Goal: Task Accomplishment & Management: Manage account settings

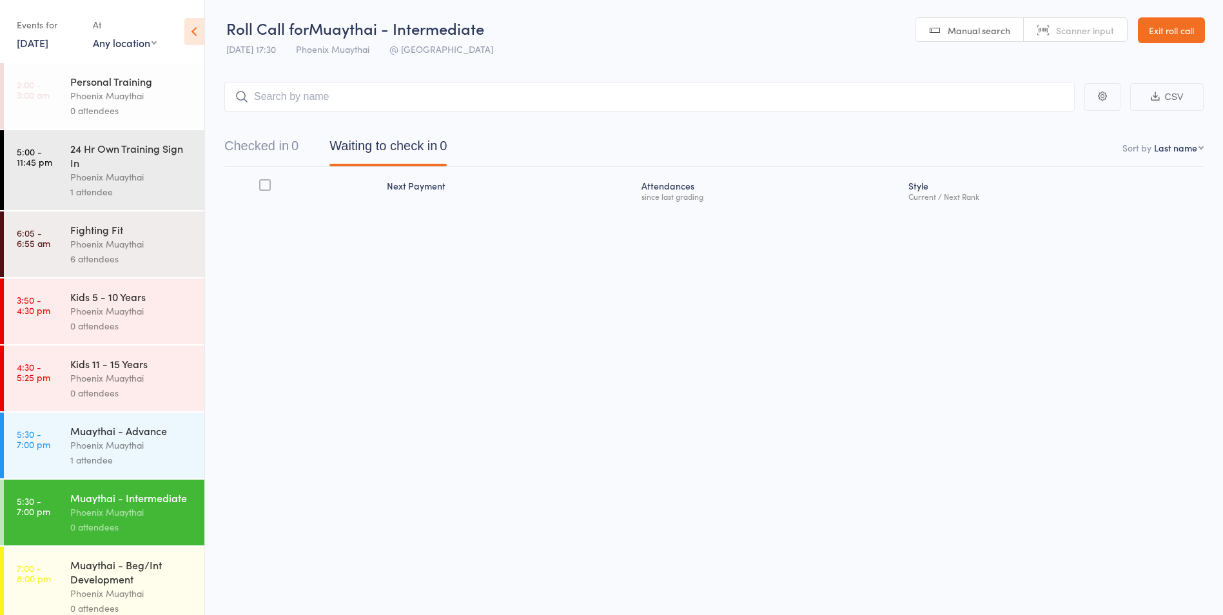
scroll to position [27, 0]
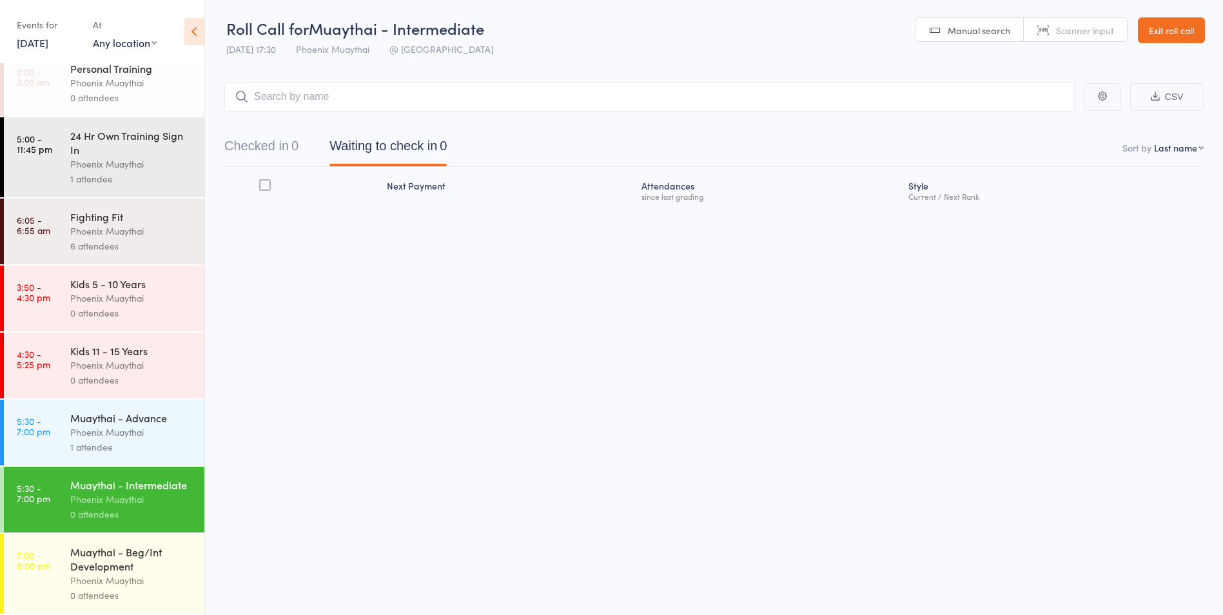
click at [1177, 31] on link "Exit roll call" at bounding box center [1171, 30] width 67 height 26
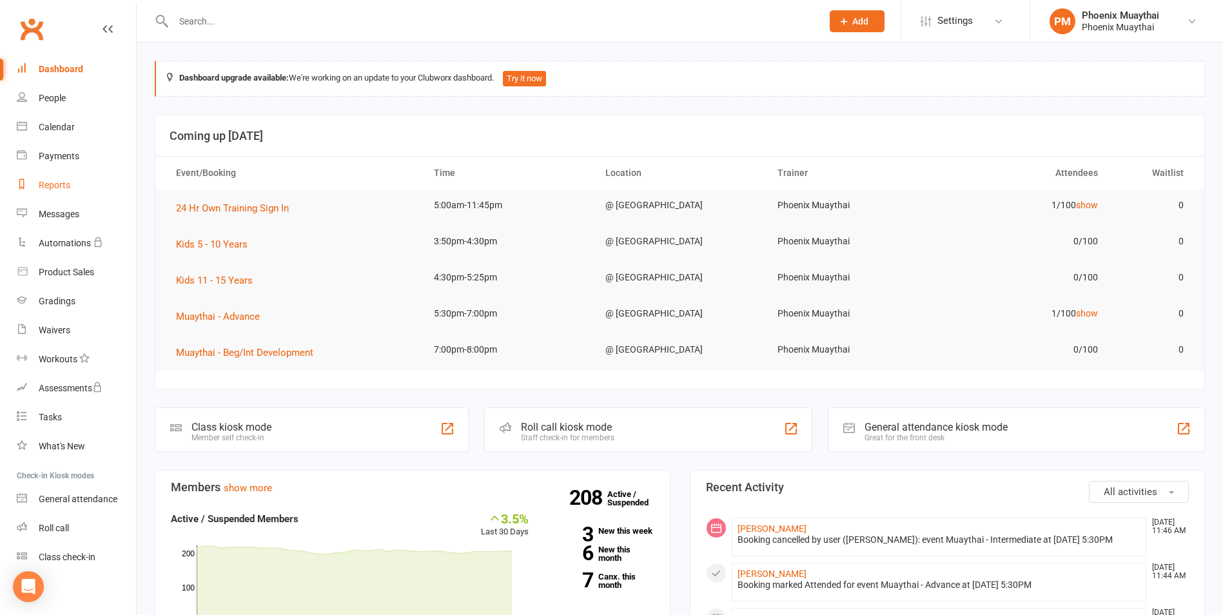
click at [77, 183] on link "Reports" at bounding box center [76, 185] width 119 height 29
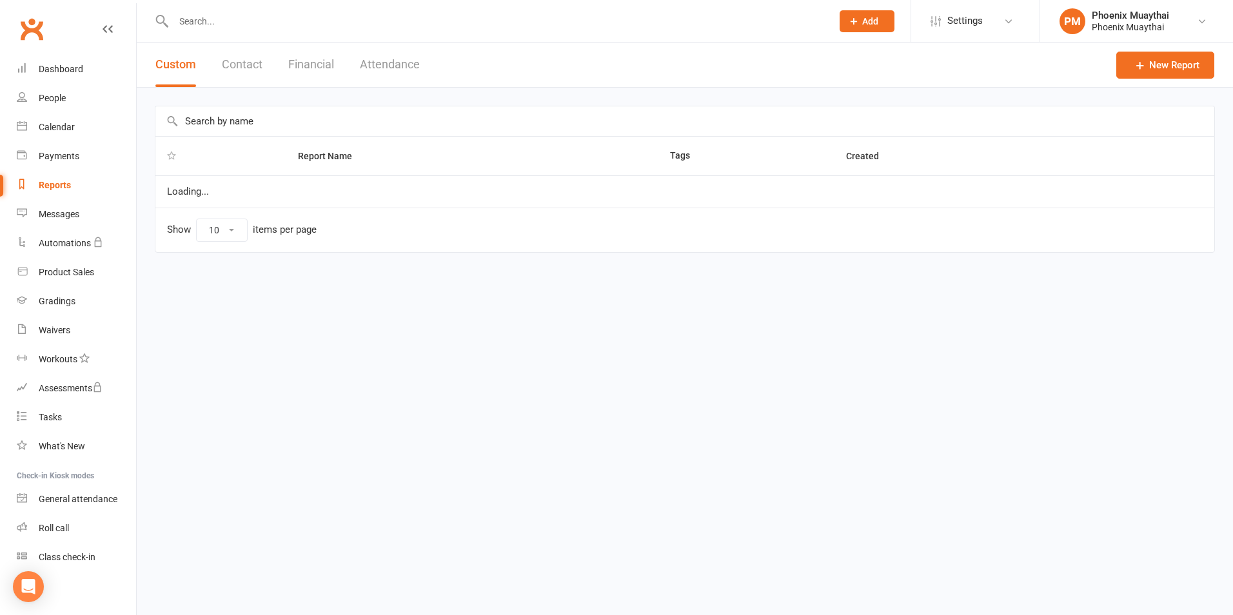
select select "100"
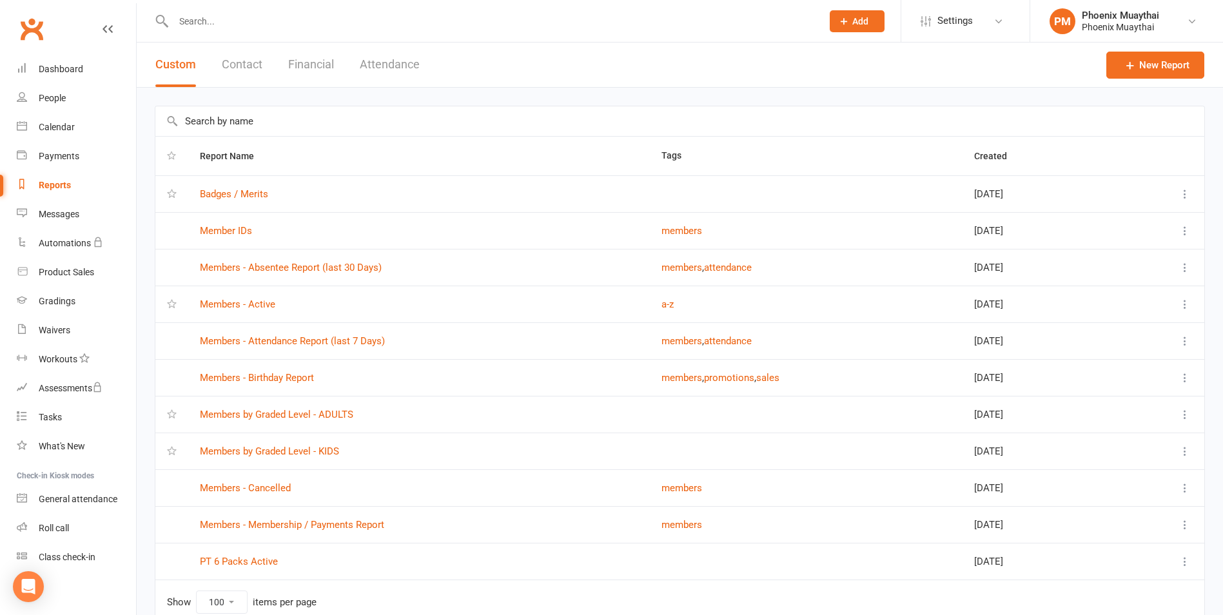
click at [219, 23] on input "text" at bounding box center [492, 21] width 644 height 18
click at [68, 59] on link "Dashboard" at bounding box center [76, 69] width 119 height 29
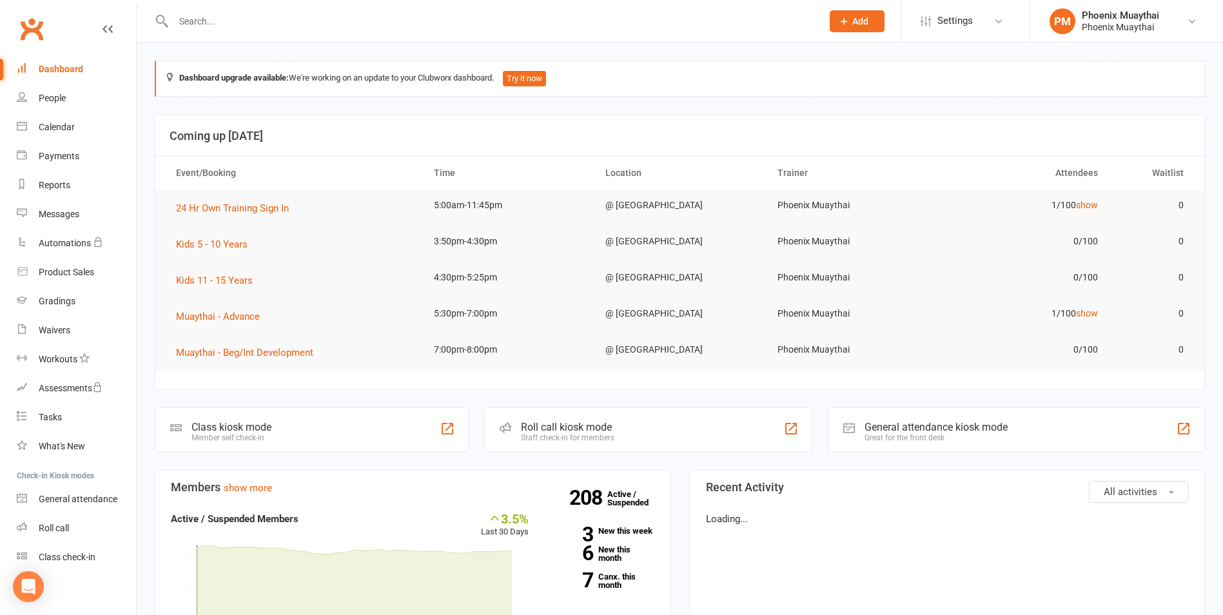
click at [201, 25] on input "text" at bounding box center [492, 21] width 644 height 18
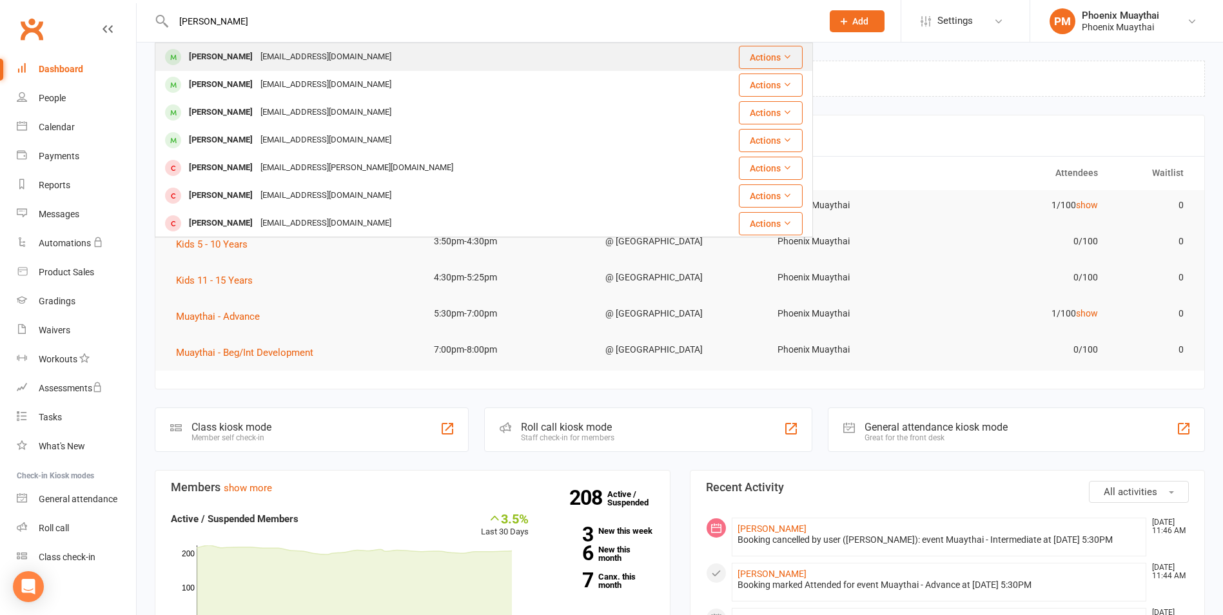
type input "Brooks"
click at [239, 56] on div "[PERSON_NAME]" at bounding box center [221, 57] width 72 height 19
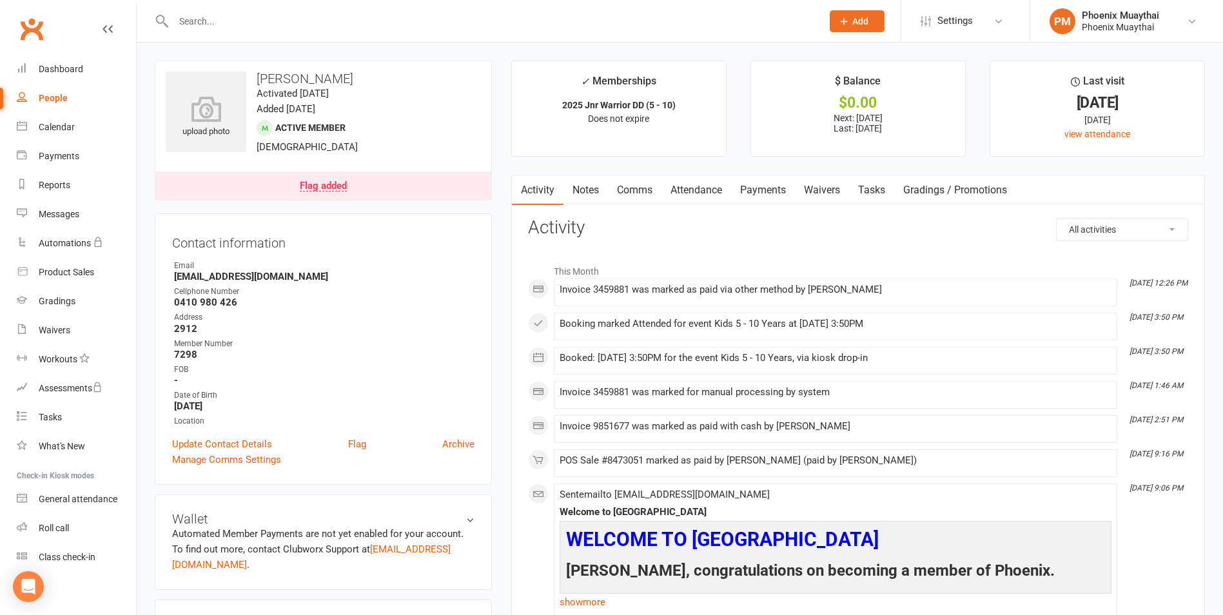
click at [215, 15] on input "text" at bounding box center [492, 21] width 644 height 18
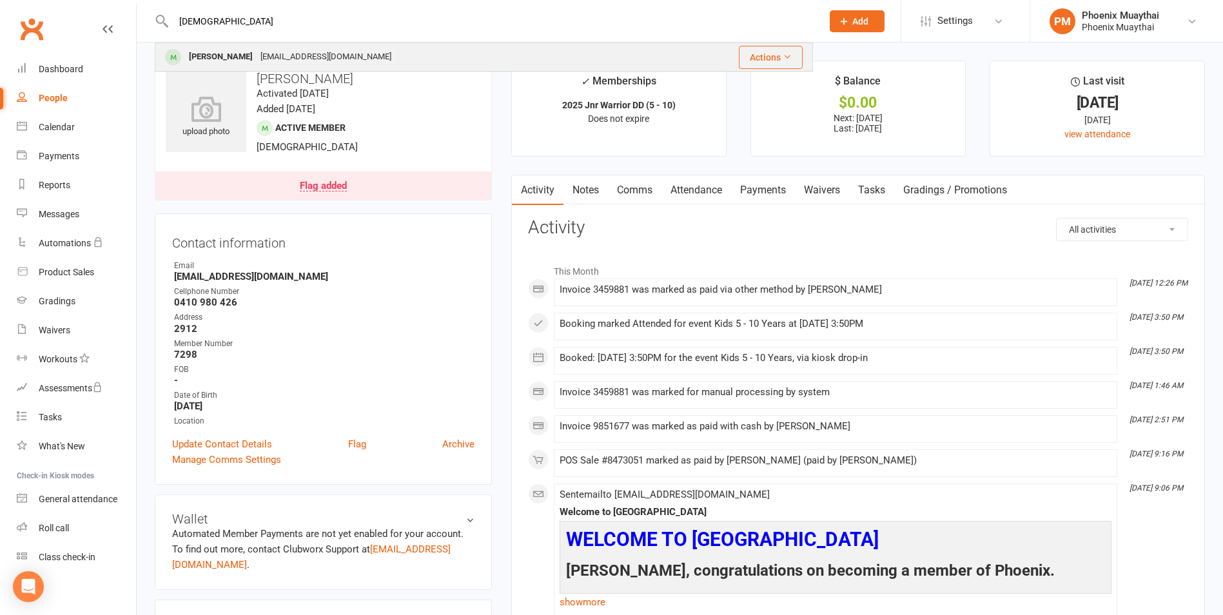
type input "jude"
click at [228, 51] on div "Jude Brennan" at bounding box center [221, 57] width 72 height 19
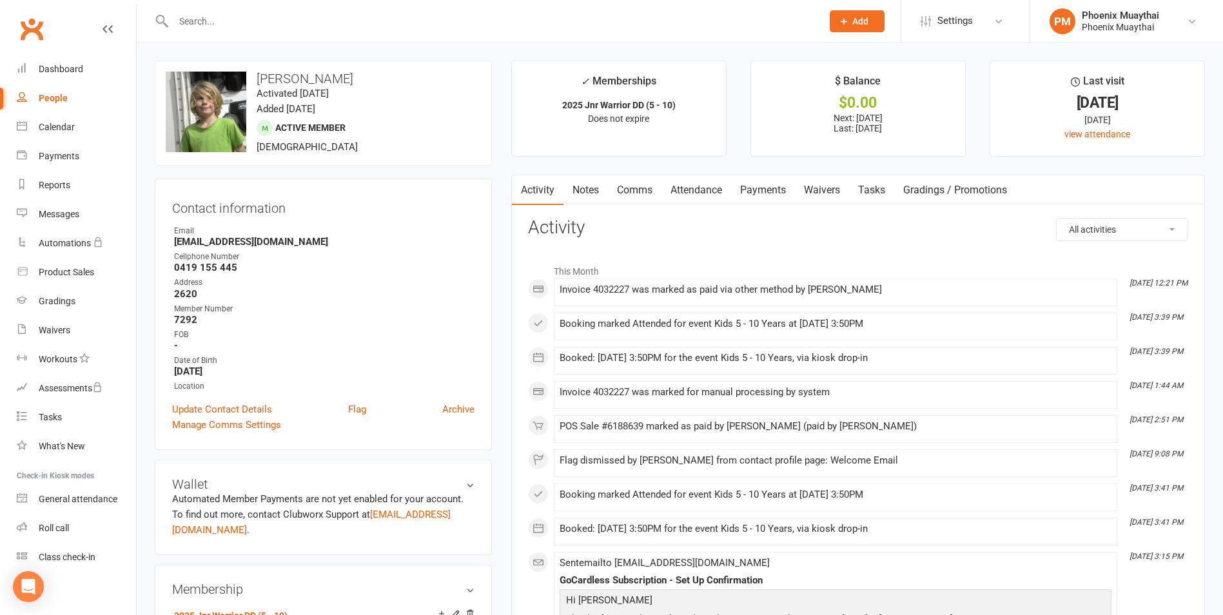
click at [203, 24] on input "text" at bounding box center [492, 21] width 644 height 18
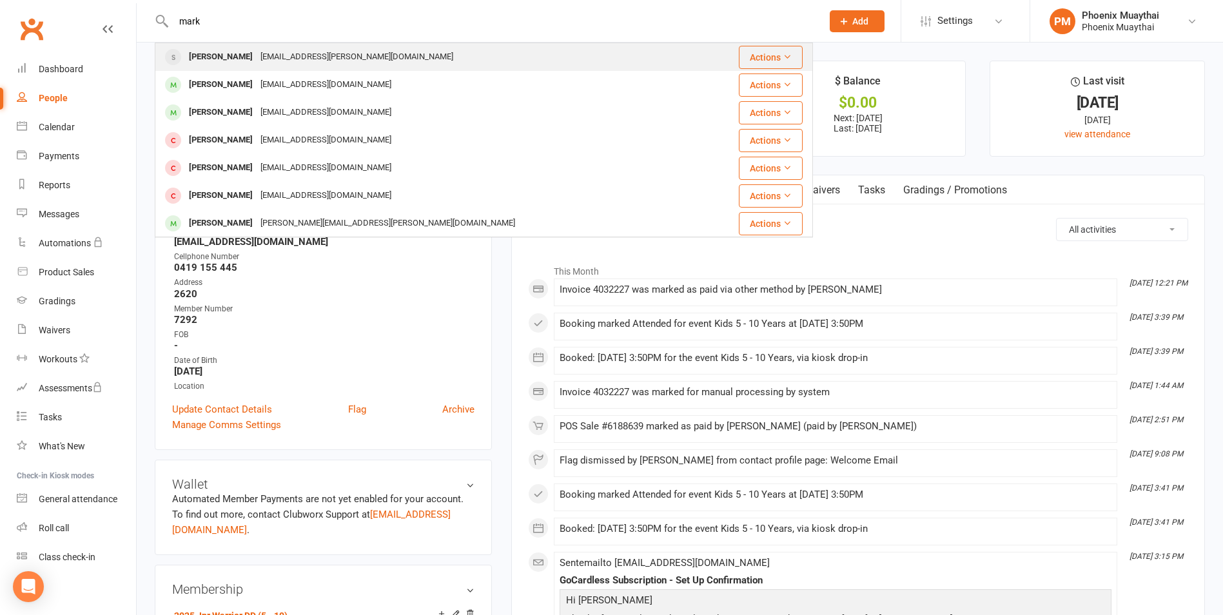
type input "mark"
click at [235, 49] on div "Mark Nekrasov" at bounding box center [221, 57] width 72 height 19
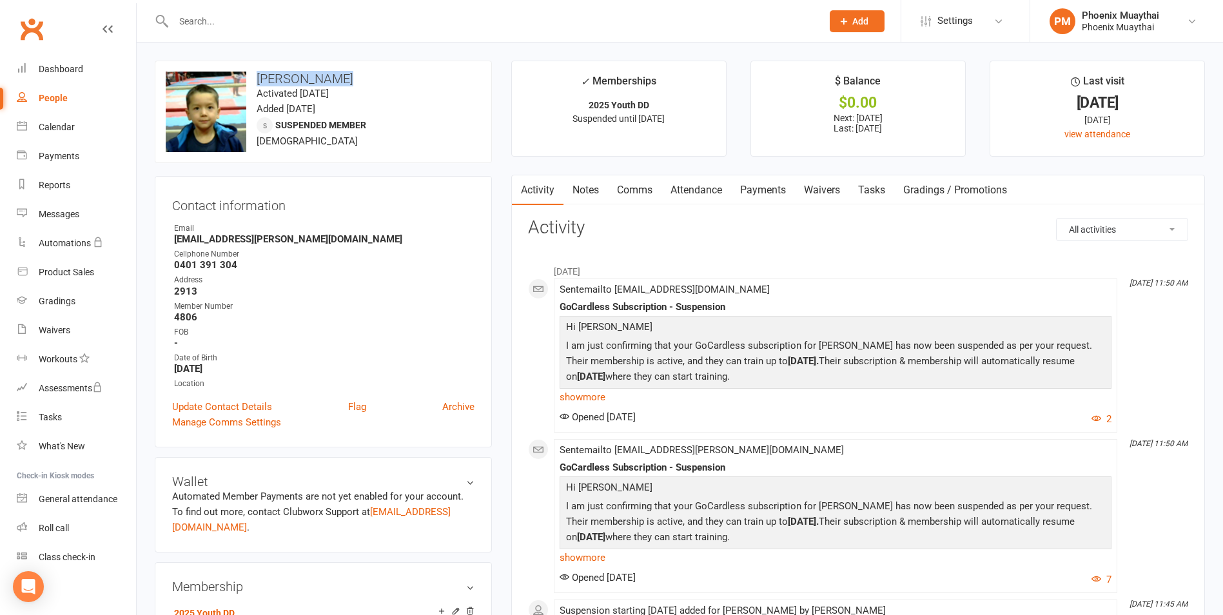
drag, startPoint x: 346, startPoint y: 77, endPoint x: 260, endPoint y: 77, distance: 85.8
click at [260, 77] on h3 "Mark Nekrasov" at bounding box center [323, 79] width 315 height 14
copy h3 "Mark Nekrasov"
click at [341, 77] on h3 "Mark Nekrasov" at bounding box center [323, 79] width 315 height 14
click at [210, 20] on input "text" at bounding box center [492, 21] width 644 height 18
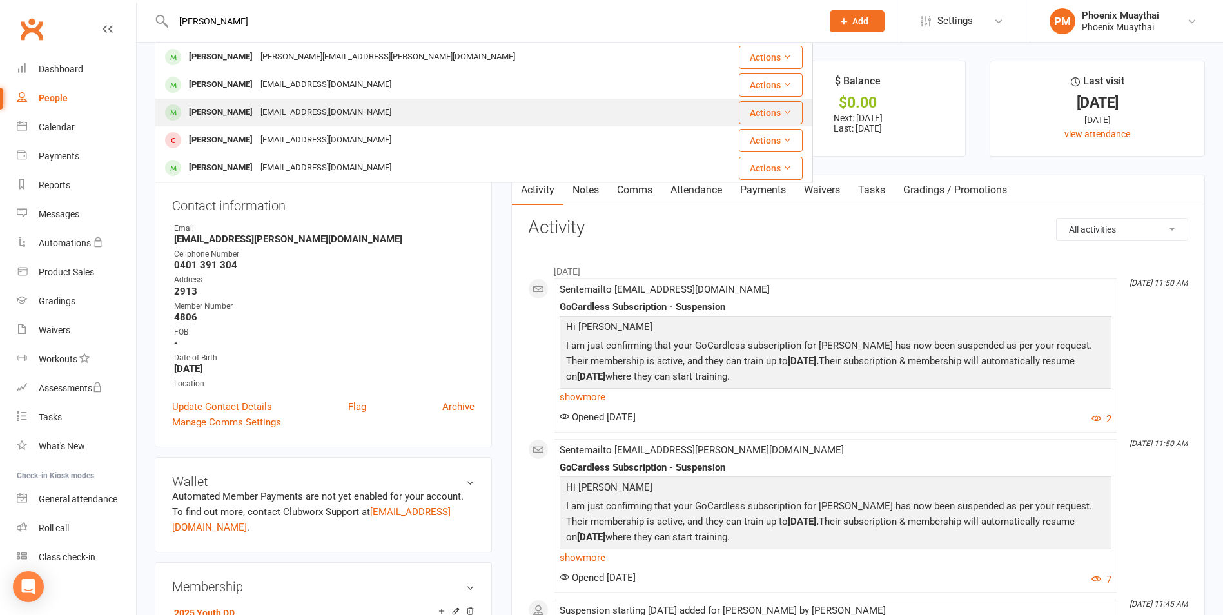
type input "aaron"
click at [258, 112] on div "sophyoung@gmail.com" at bounding box center [326, 112] width 139 height 19
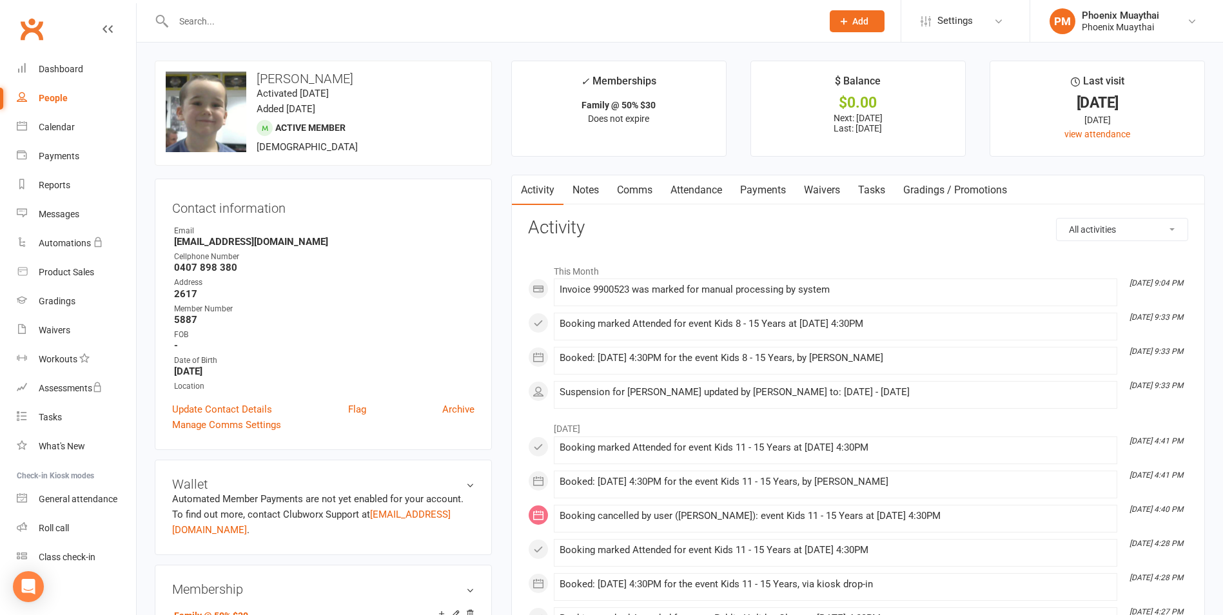
click at [780, 189] on link "Payments" at bounding box center [763, 190] width 64 height 30
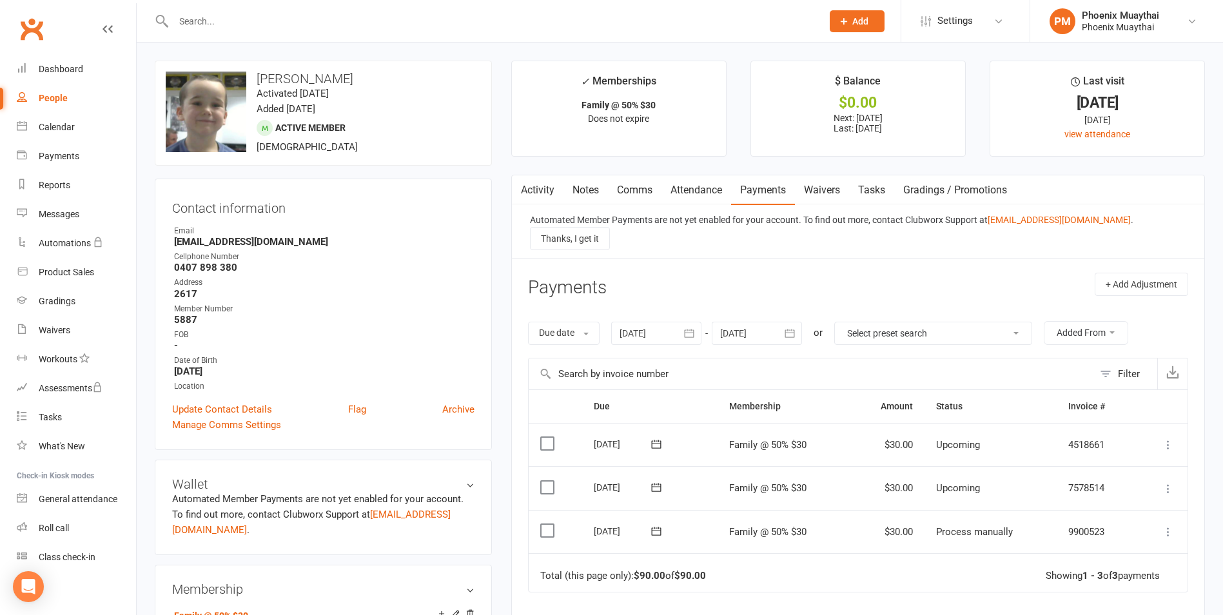
click at [205, 22] on input "text" at bounding box center [492, 21] width 644 height 18
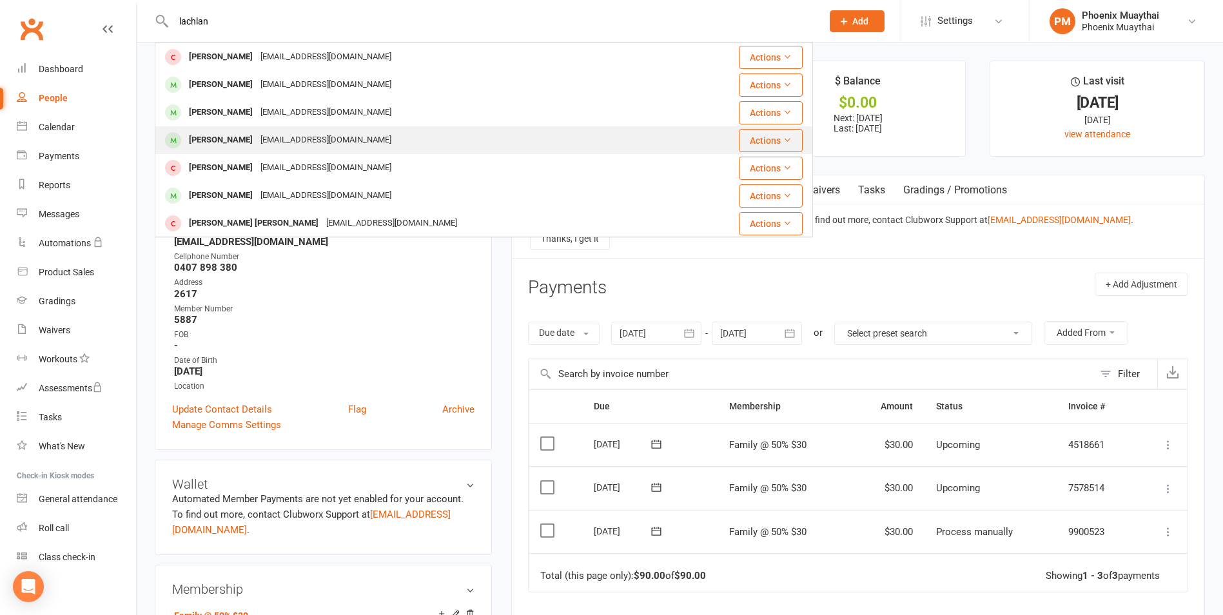
type input "lachlan"
click at [257, 134] on div "sophyoung@gmail.com" at bounding box center [326, 140] width 139 height 19
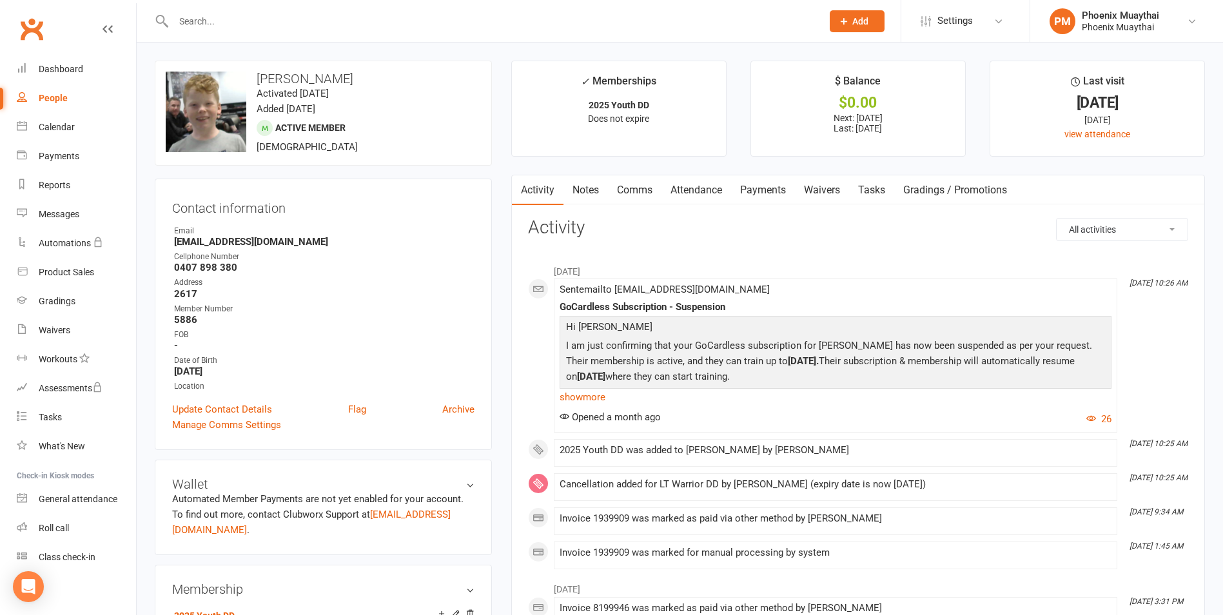
click at [770, 191] on link "Payments" at bounding box center [763, 190] width 64 height 30
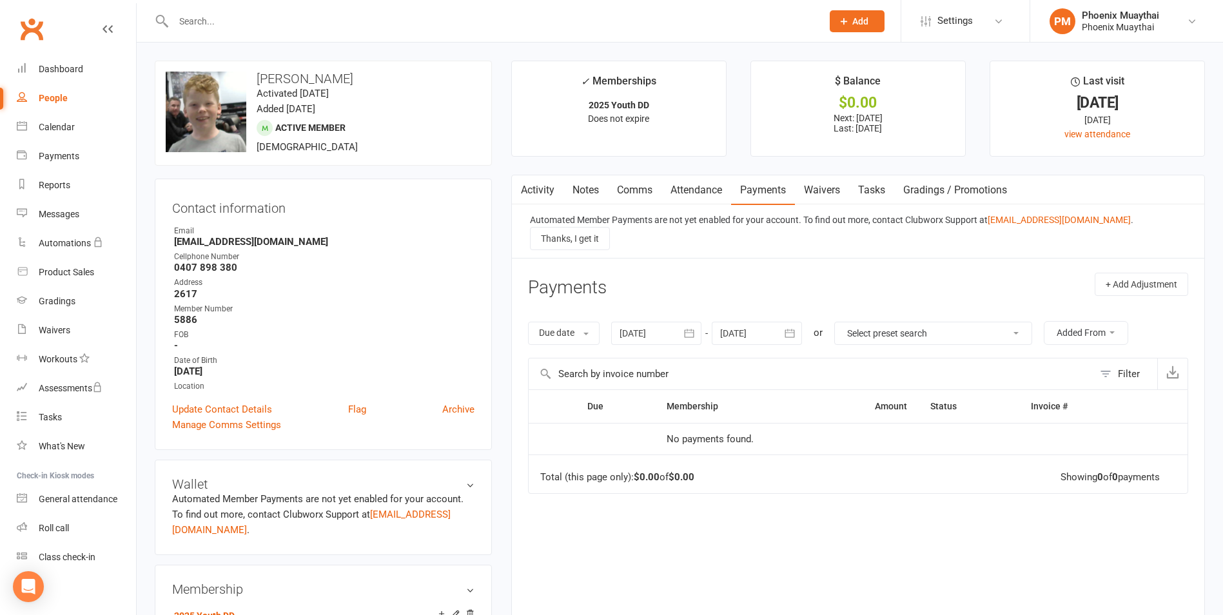
click at [239, 16] on input "text" at bounding box center [492, 21] width 644 height 18
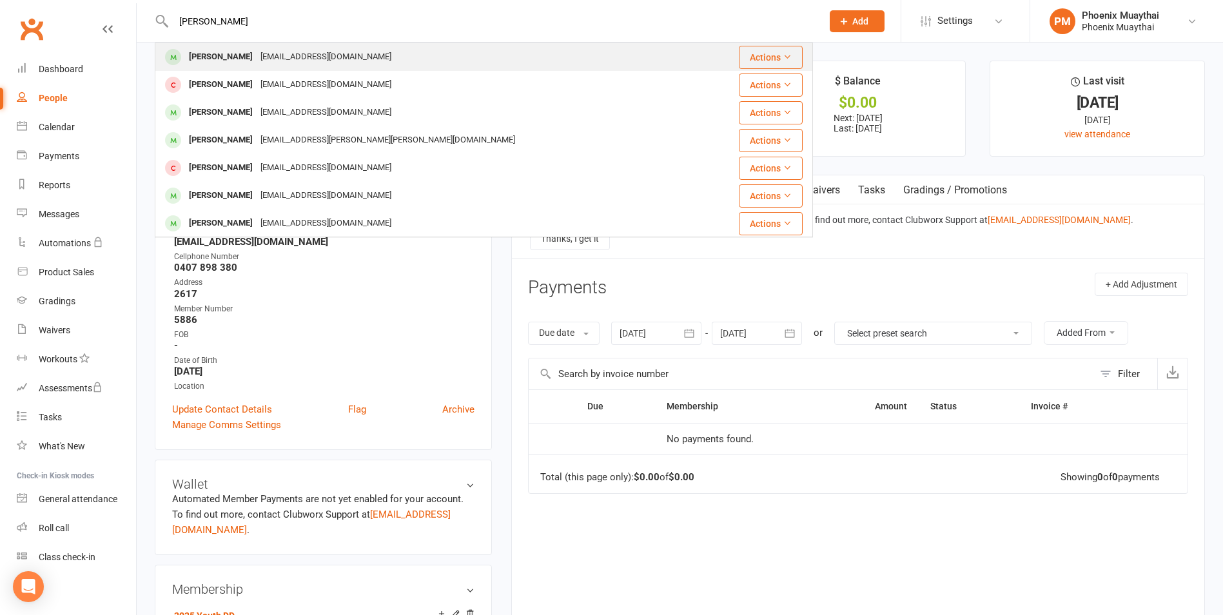
type input "liam"
click at [235, 52] on div "Liam Waddell" at bounding box center [221, 57] width 72 height 19
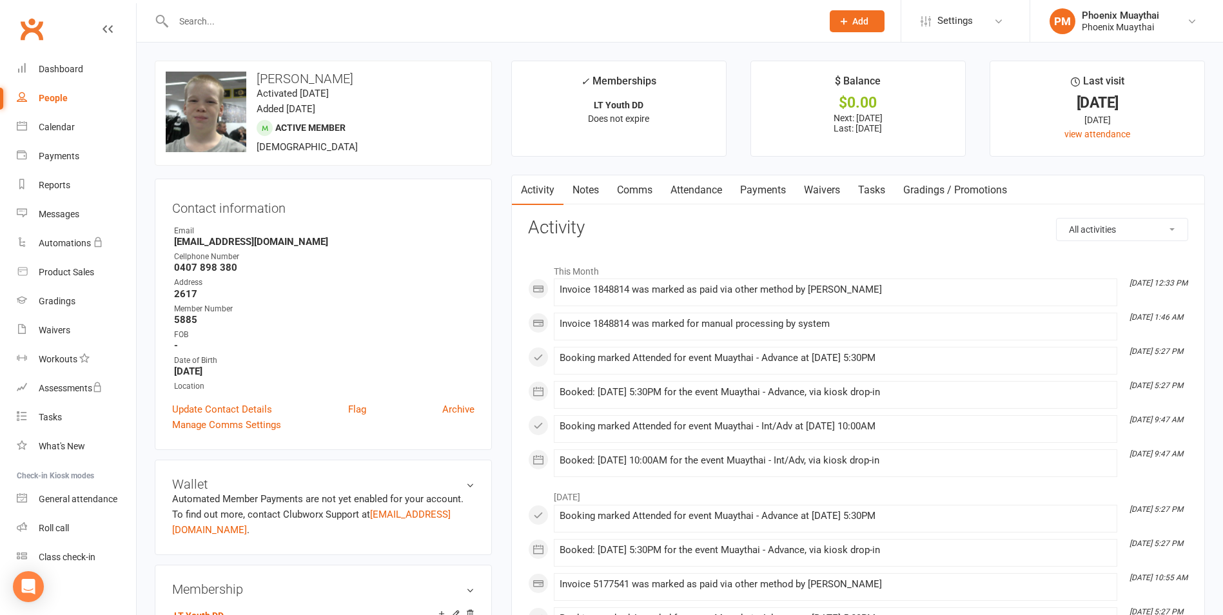
click at [766, 185] on link "Payments" at bounding box center [763, 190] width 64 height 30
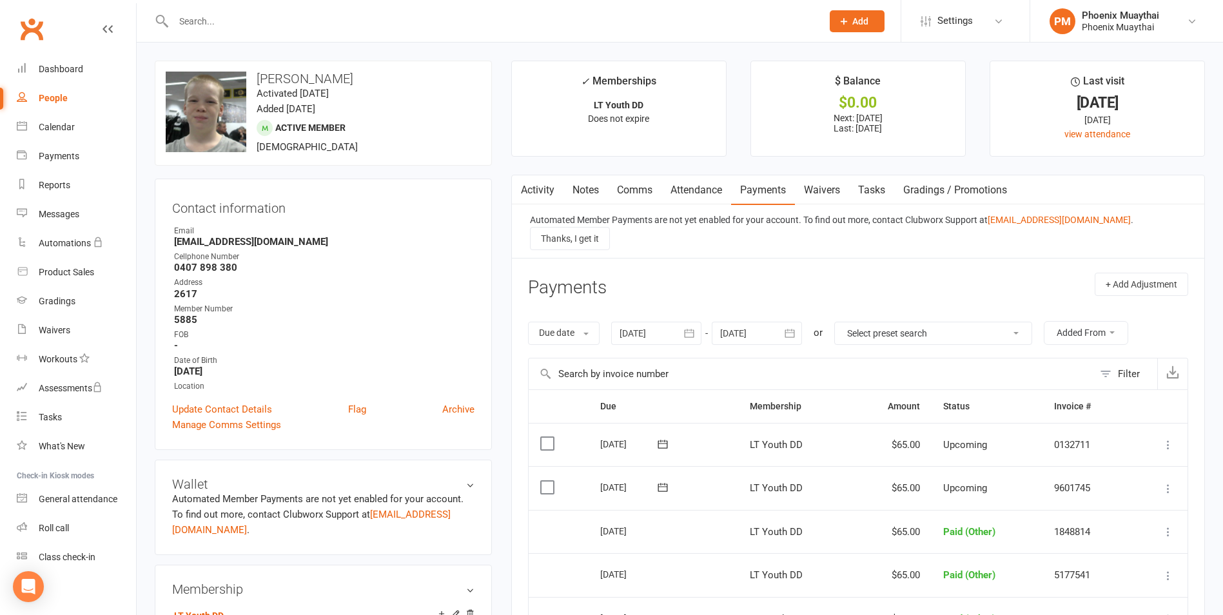
click at [199, 15] on input "text" at bounding box center [492, 21] width 644 height 18
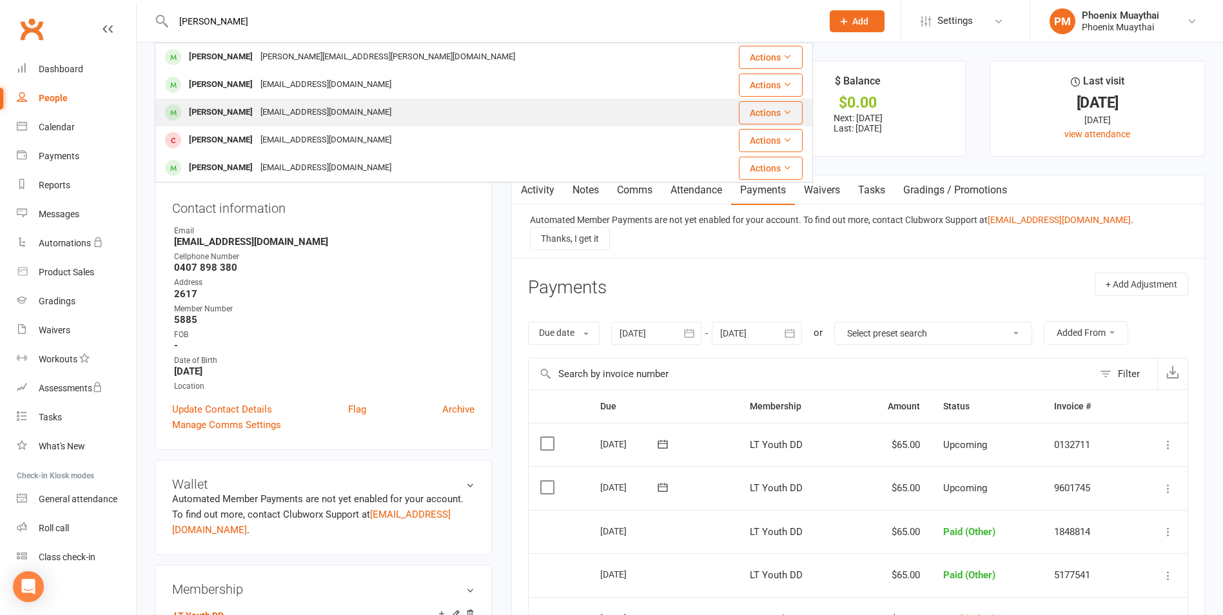
type input "aaron"
click at [242, 110] on div "[PERSON_NAME]" at bounding box center [221, 112] width 72 height 19
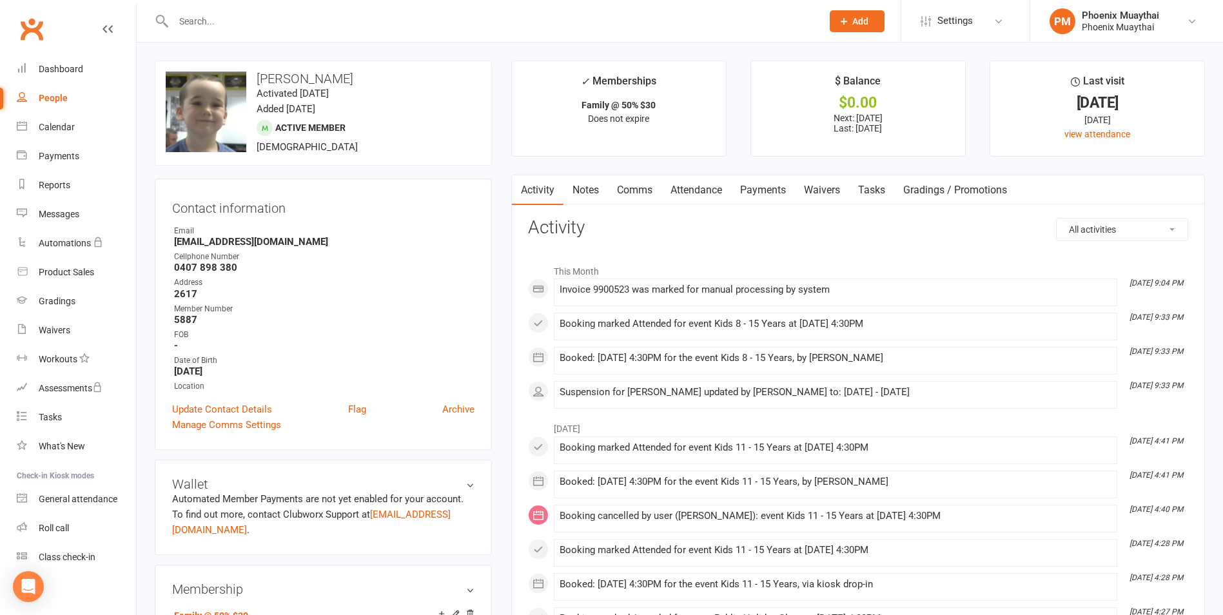
click at [770, 190] on link "Payments" at bounding box center [763, 190] width 64 height 30
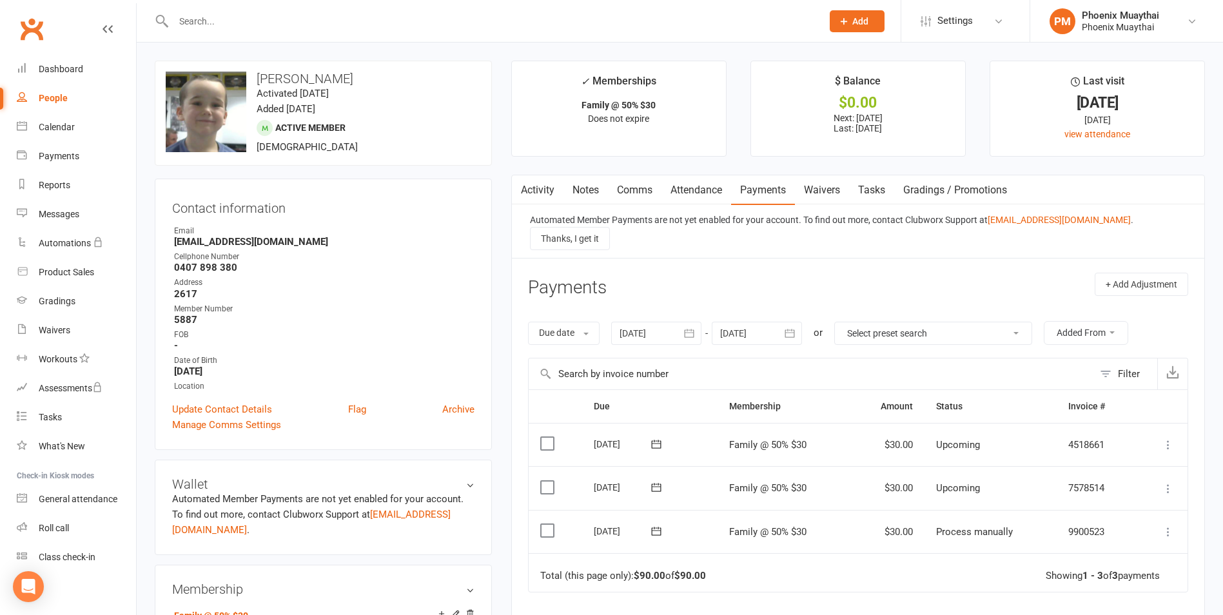
click at [1172, 526] on icon at bounding box center [1168, 532] width 13 height 13
click at [1129, 546] on link "Mark as Paid (Cash)" at bounding box center [1112, 557] width 128 height 26
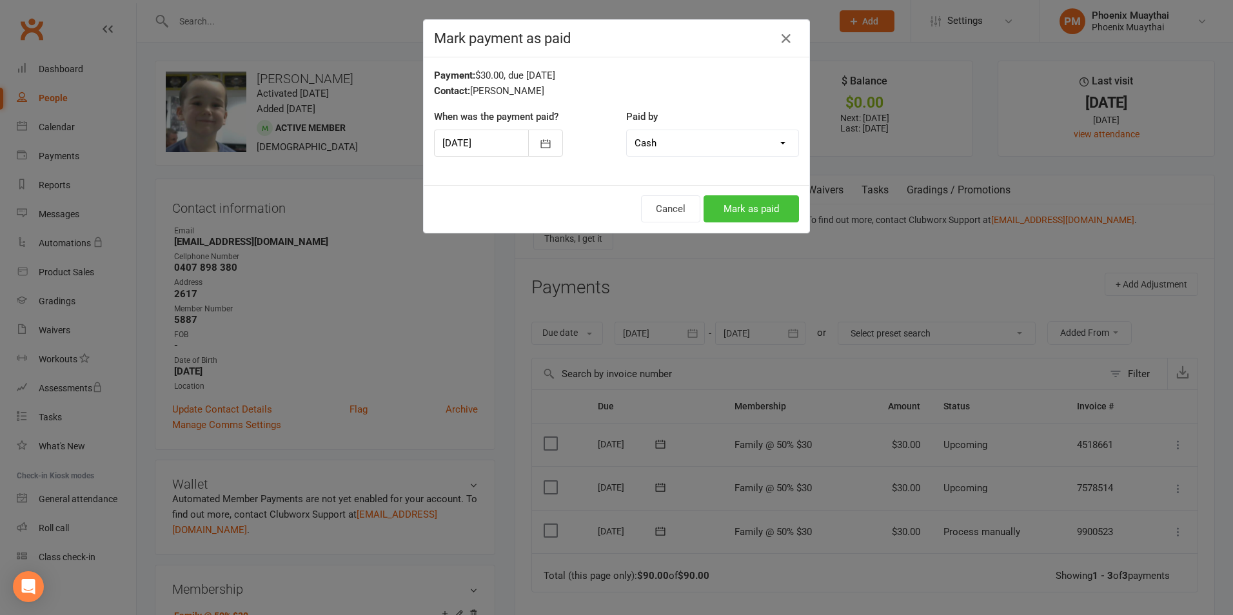
click at [741, 206] on button "Mark as paid" at bounding box center [751, 208] width 95 height 27
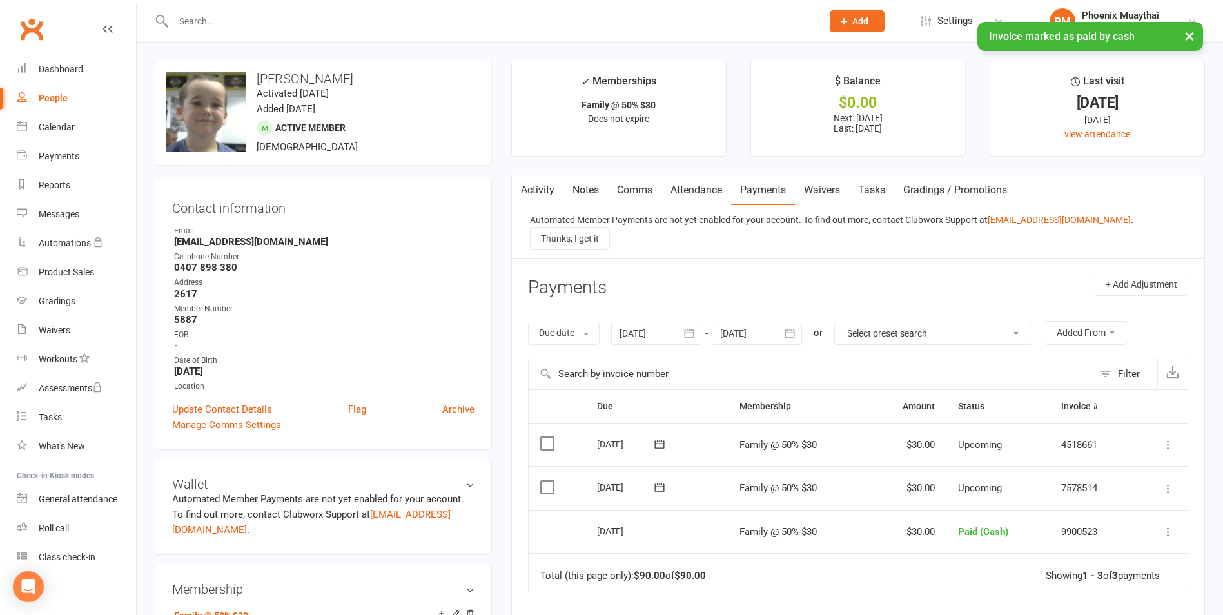
click at [209, 14] on input "text" at bounding box center [492, 21] width 644 height 18
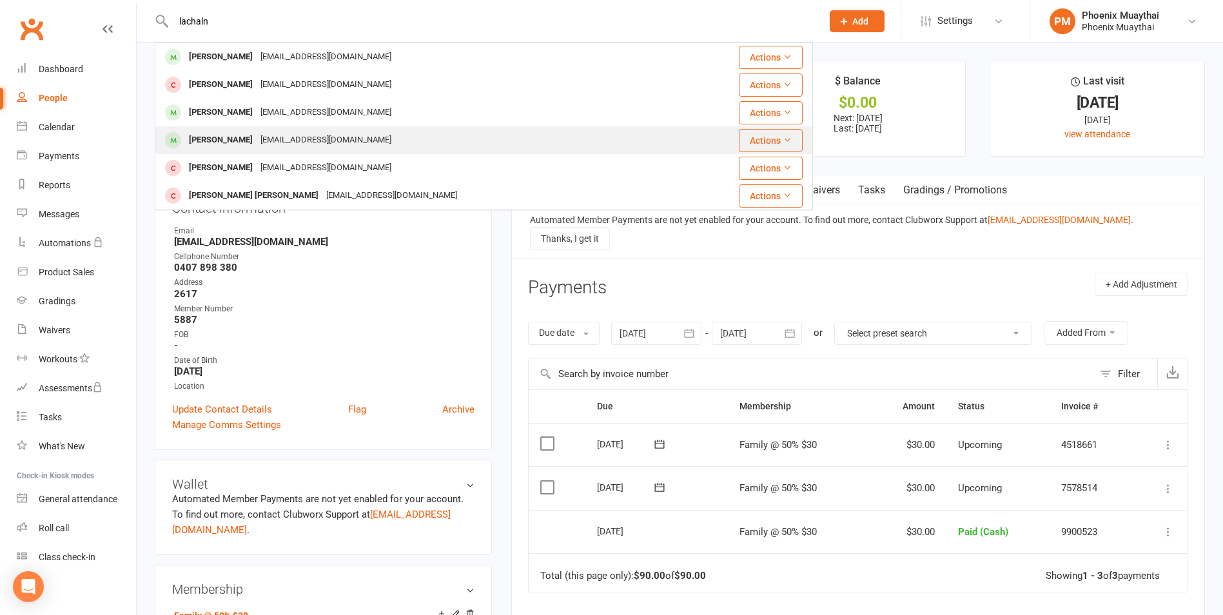
type input "lachaln"
click at [257, 141] on div "sophyoung@gmail.com" at bounding box center [326, 140] width 139 height 19
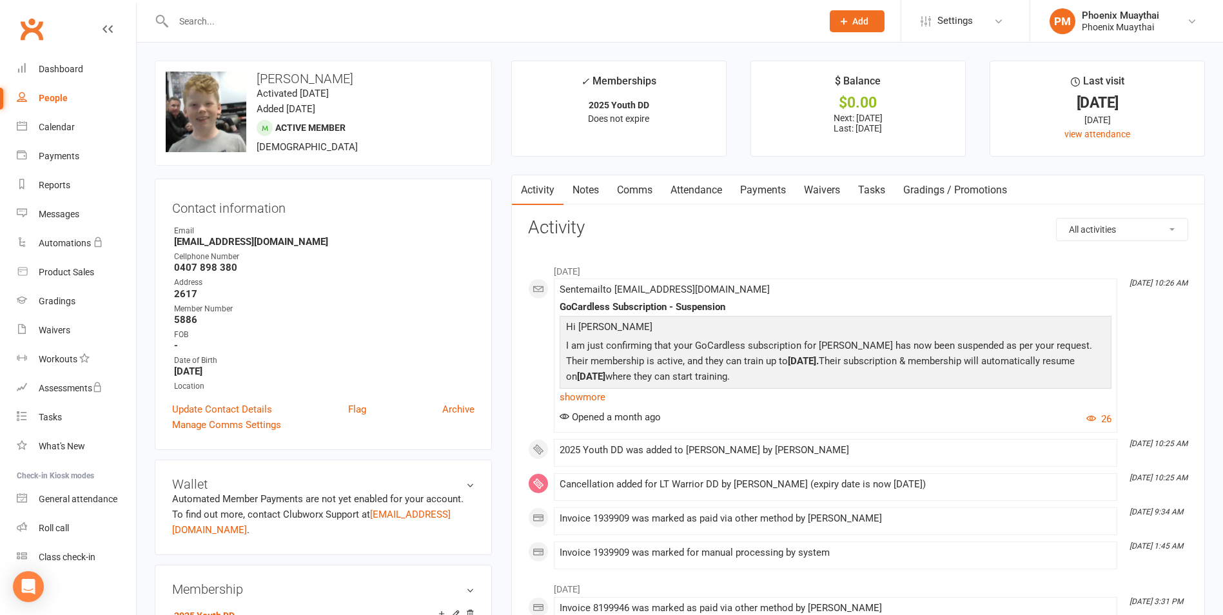
click at [778, 195] on link "Payments" at bounding box center [763, 190] width 64 height 30
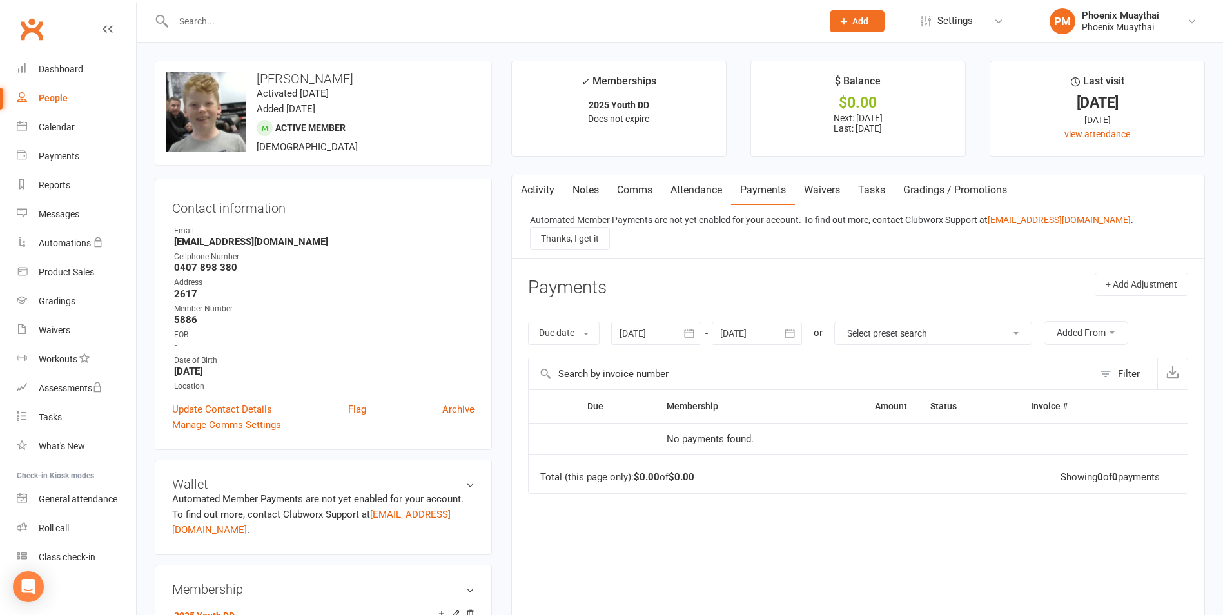
click at [201, 19] on input "text" at bounding box center [492, 21] width 644 height 18
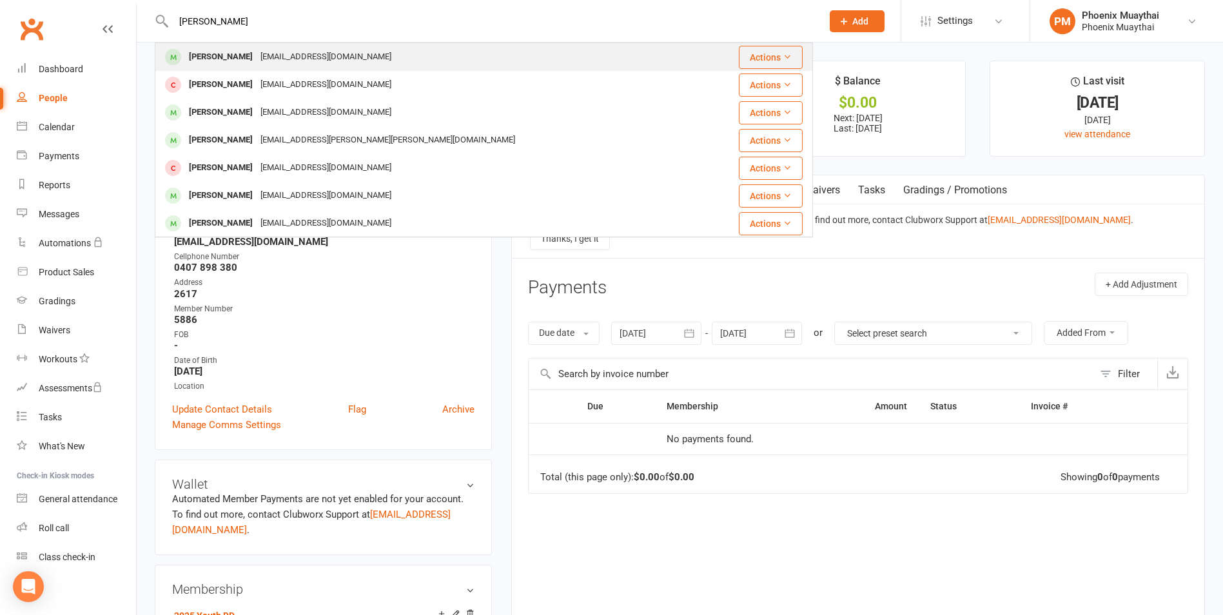
type input "liam"
click at [257, 60] on div "sophyoung@gmail.com" at bounding box center [326, 57] width 139 height 19
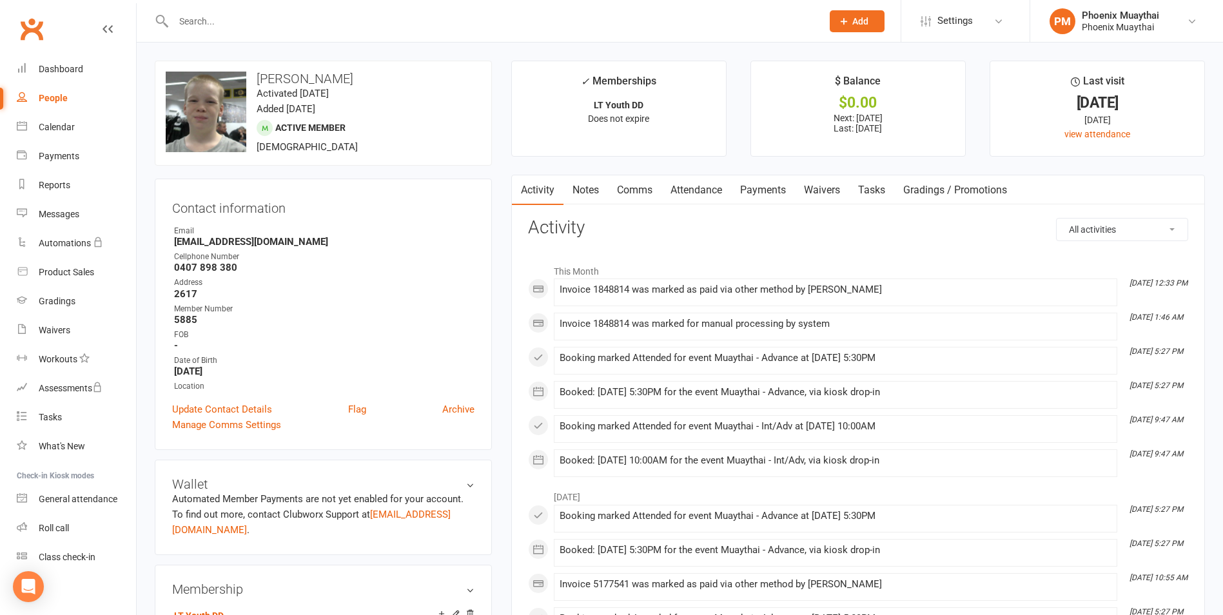
click at [769, 192] on link "Payments" at bounding box center [763, 190] width 64 height 30
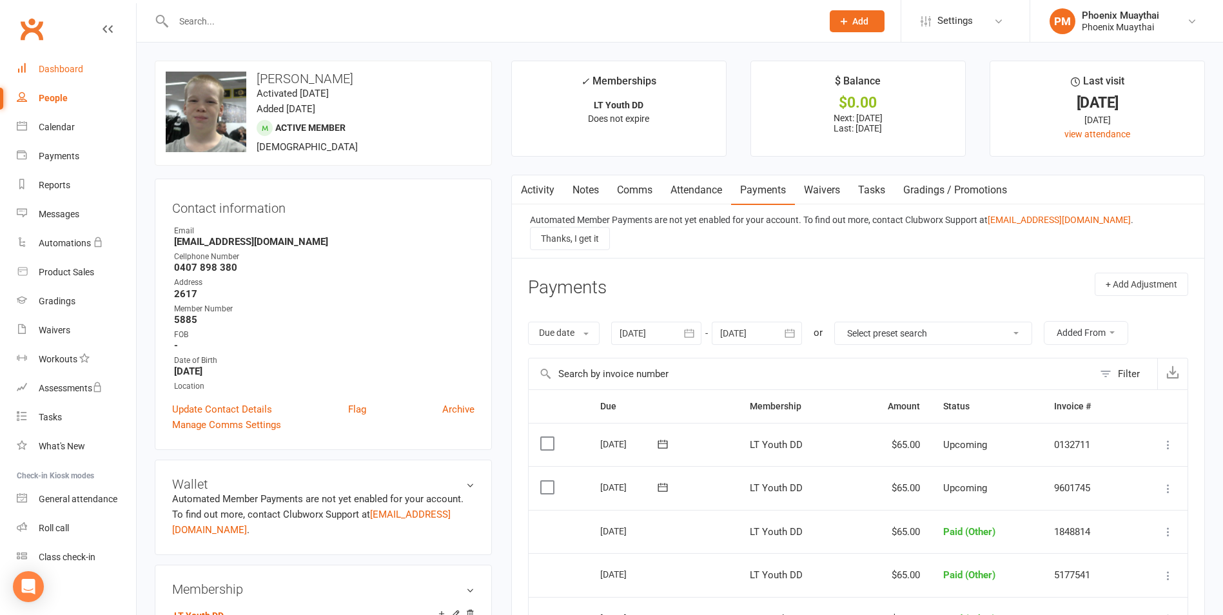
click at [50, 64] on div "Dashboard" at bounding box center [61, 69] width 45 height 10
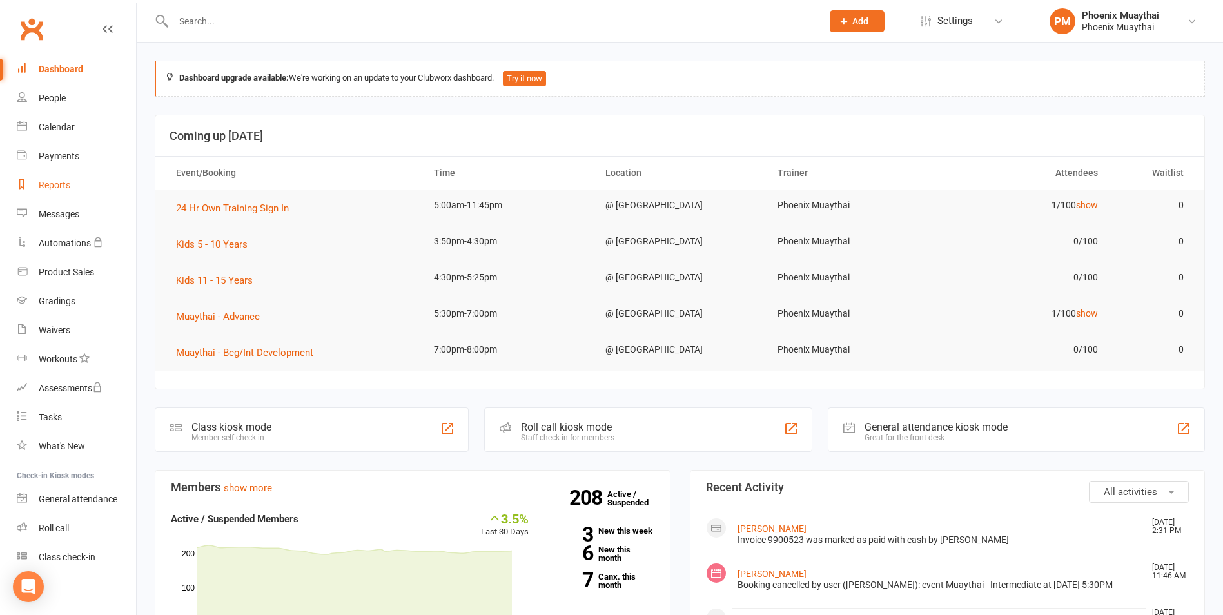
click at [61, 194] on link "Reports" at bounding box center [76, 185] width 119 height 29
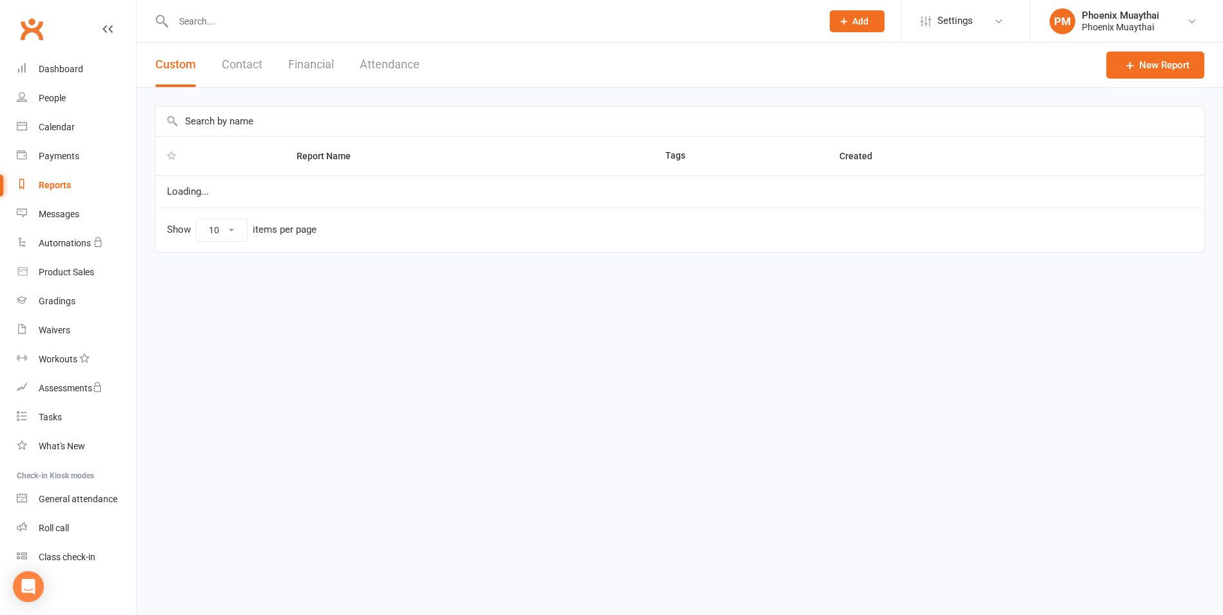
select select "100"
click at [239, 56] on button "Contact" at bounding box center [242, 65] width 41 height 45
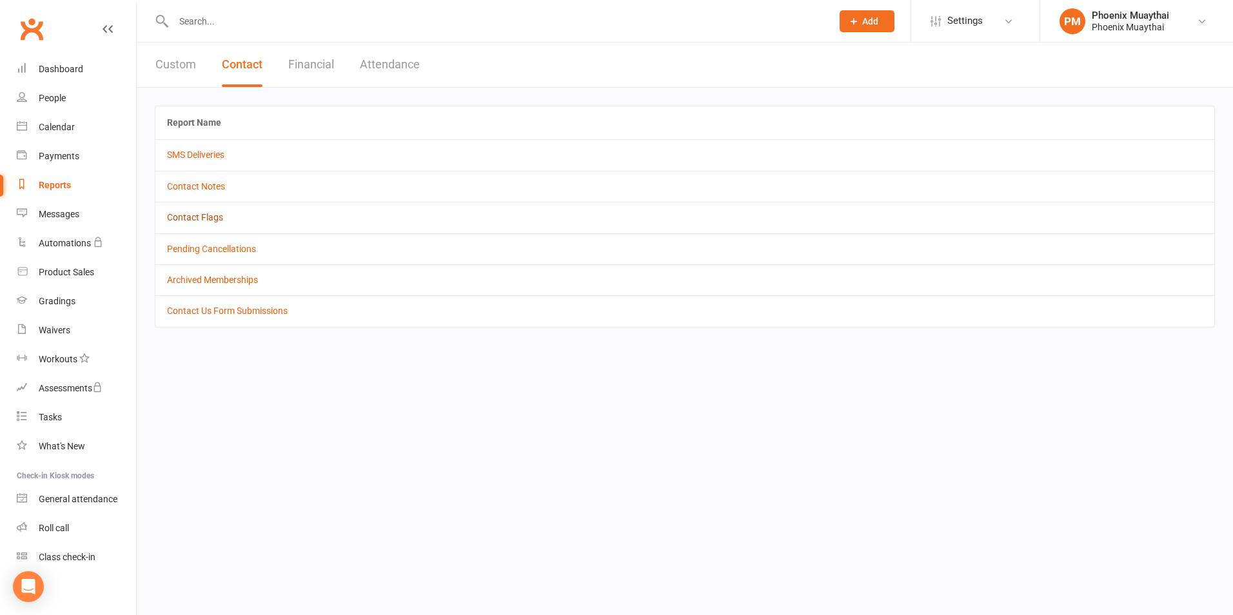
click at [212, 220] on link "Contact Flags" at bounding box center [195, 217] width 56 height 10
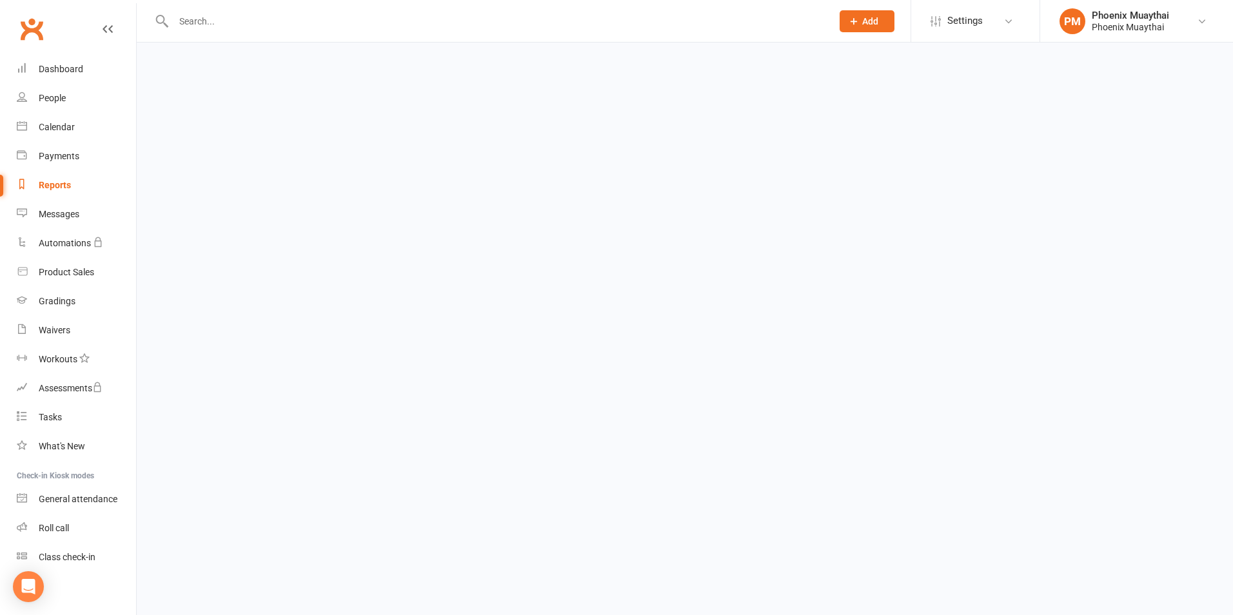
select select "active_only"
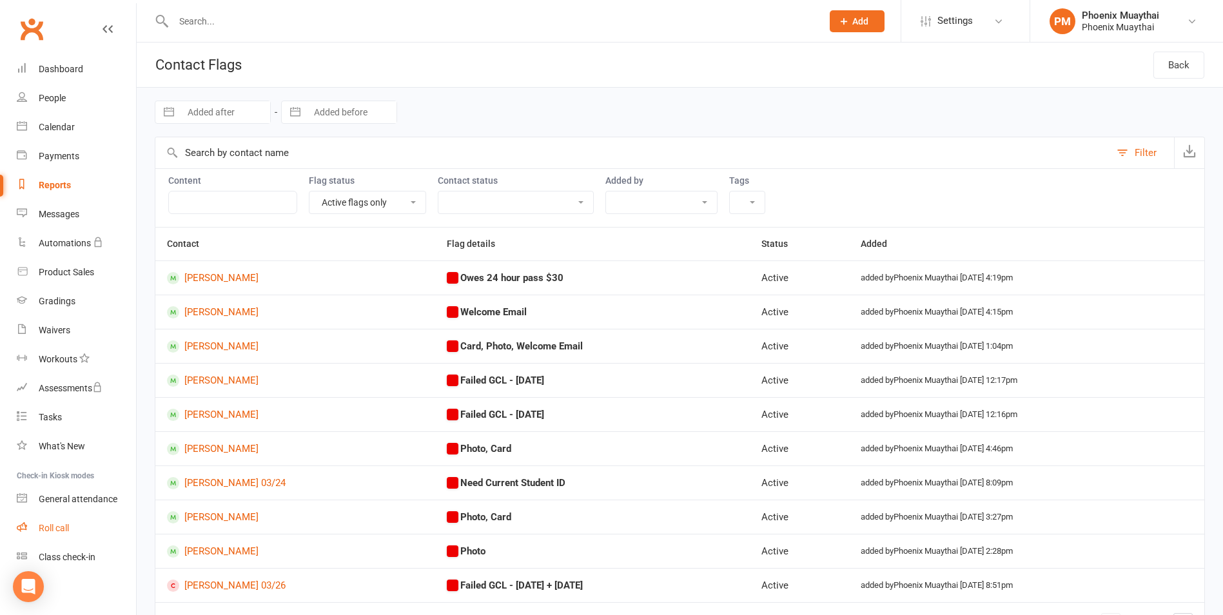
click at [68, 526] on div "Roll call" at bounding box center [54, 528] width 30 height 10
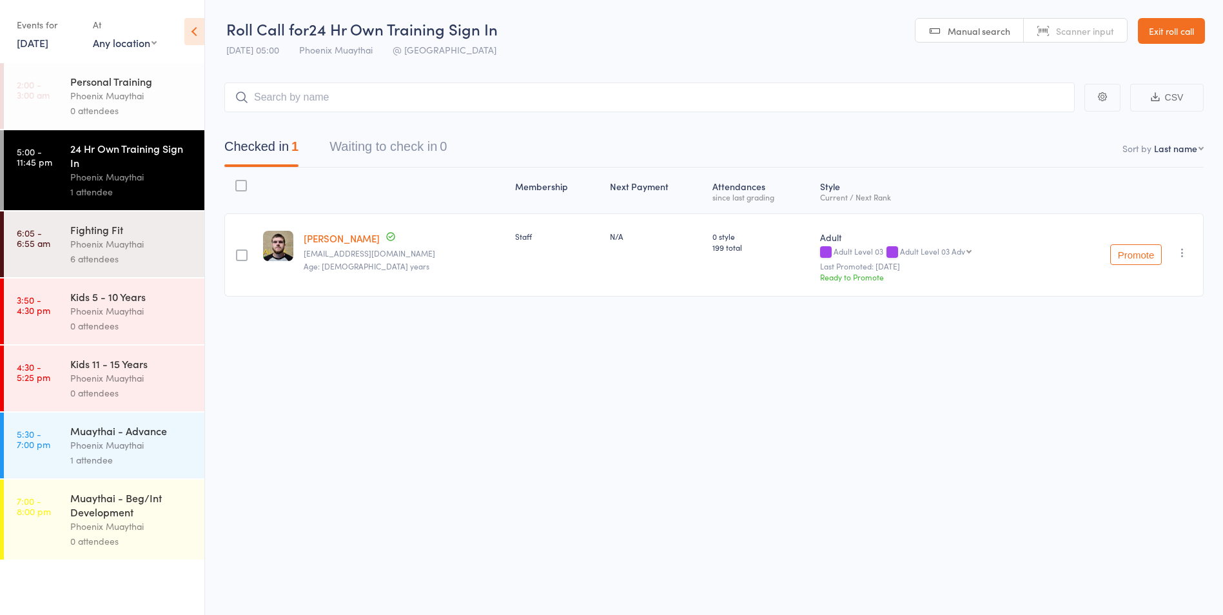
click at [132, 244] on div "Phoenix Muaythai" at bounding box center [131, 244] width 123 height 15
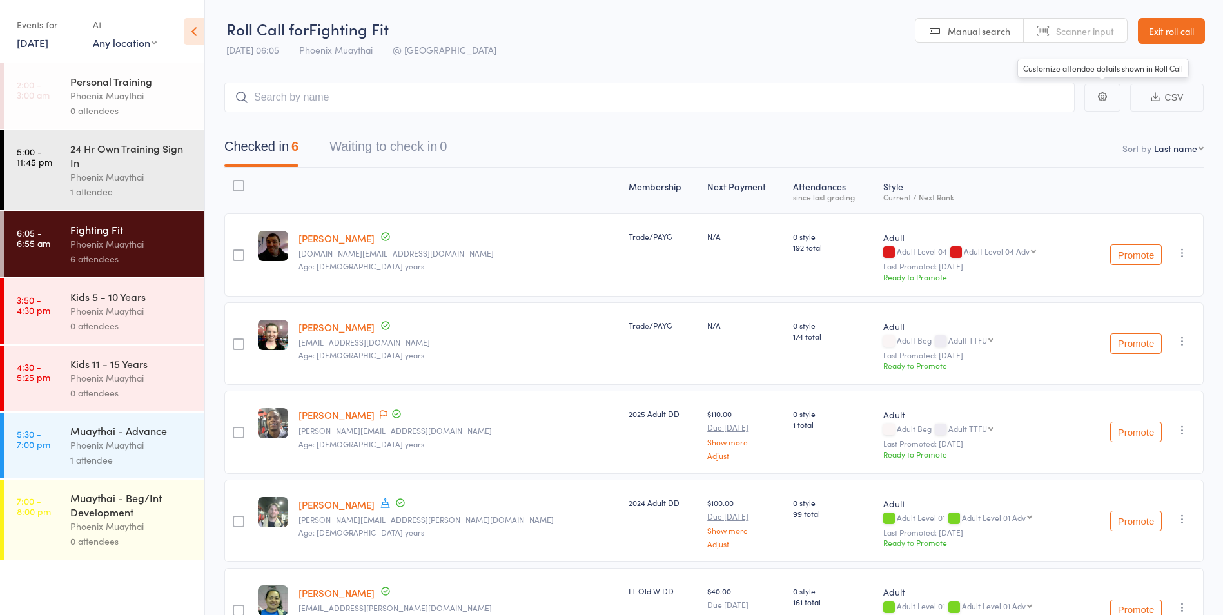
click at [1178, 27] on link "Exit roll call" at bounding box center [1171, 31] width 67 height 26
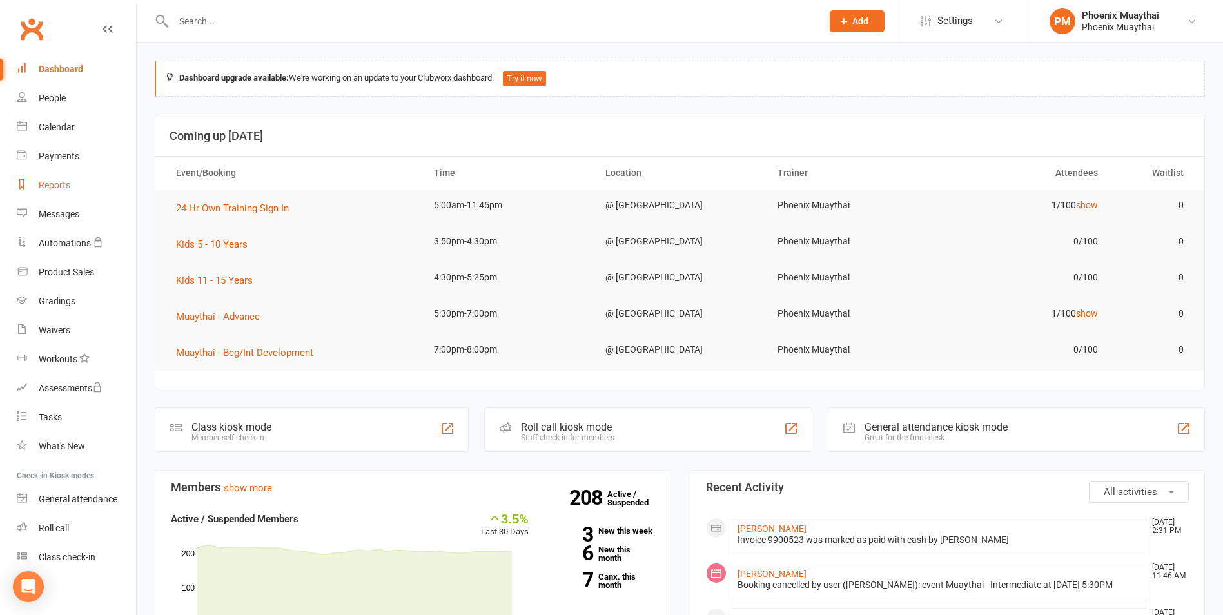
click at [57, 184] on div "Reports" at bounding box center [55, 185] width 32 height 10
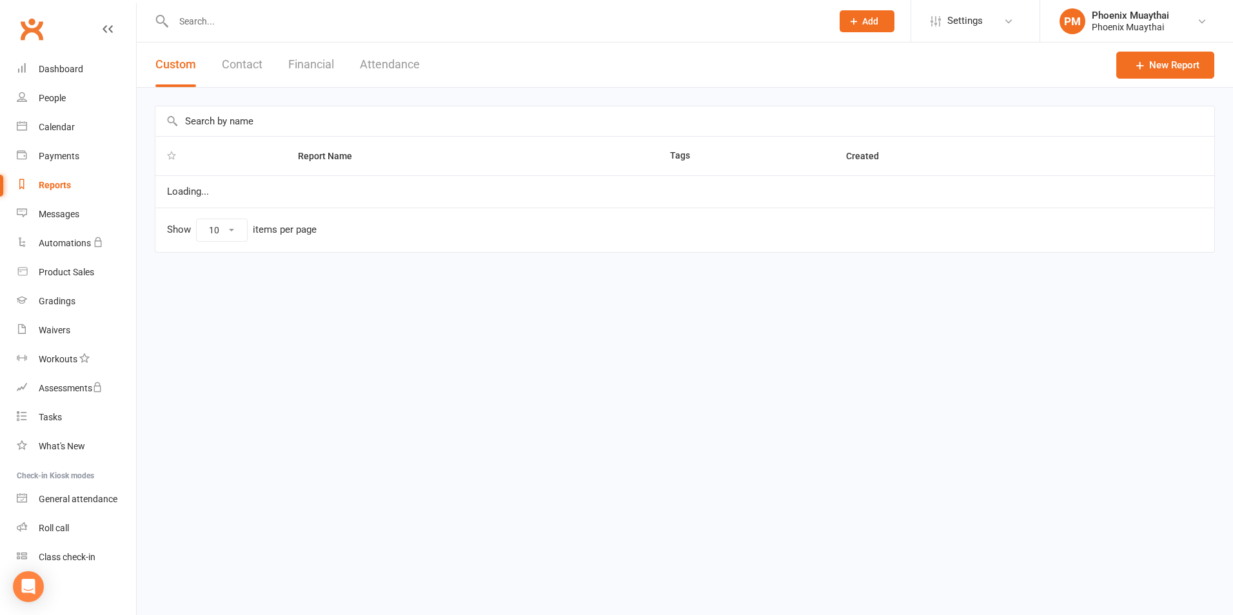
select select "100"
click at [232, 65] on button "Contact" at bounding box center [242, 65] width 41 height 45
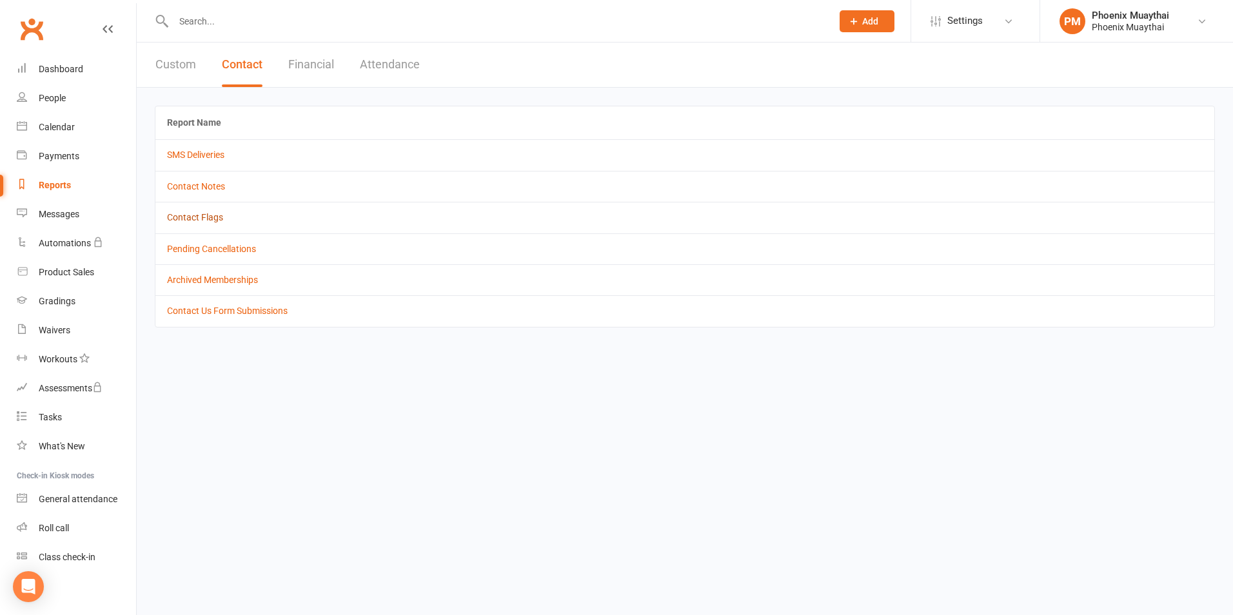
click at [206, 217] on link "Contact Flags" at bounding box center [195, 217] width 56 height 10
select select "active_only"
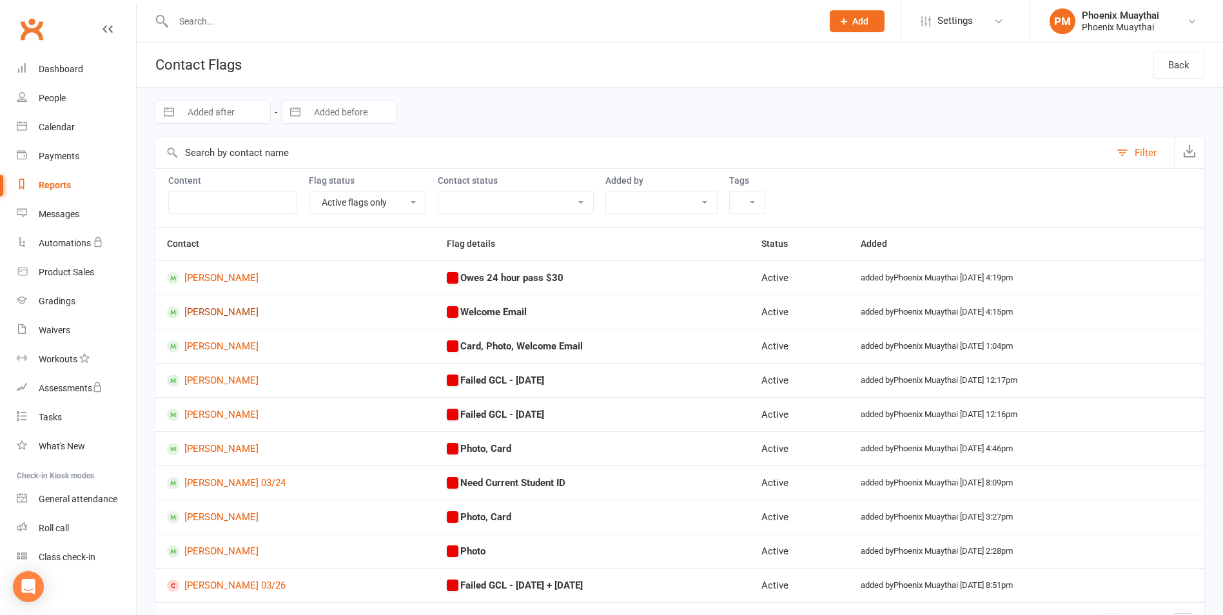
click at [230, 313] on link "[PERSON_NAME]" at bounding box center [295, 312] width 257 height 12
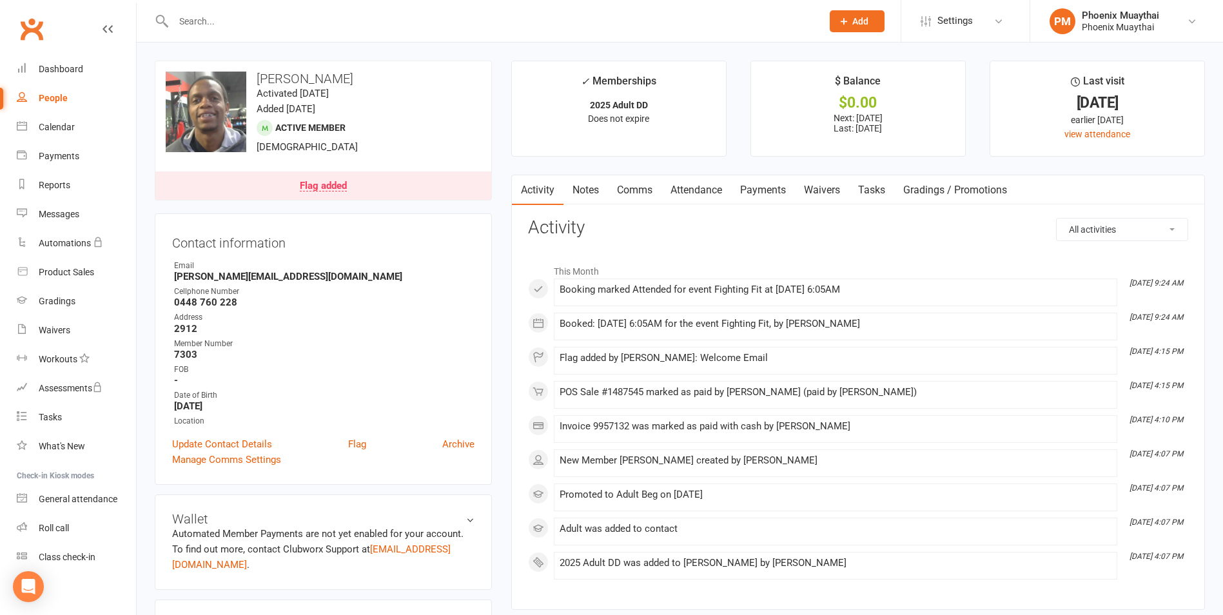
click at [643, 190] on link "Comms" at bounding box center [635, 190] width 54 height 30
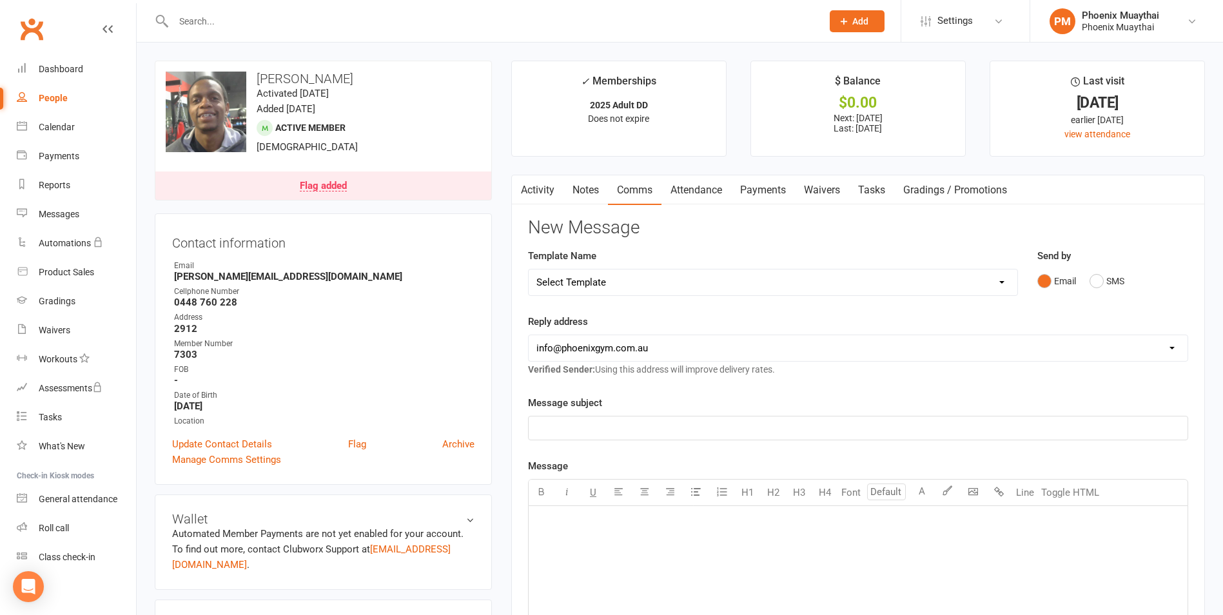
click at [649, 283] on select "Select Template [Email] Cancellation Confirmation - Member [Email] Cancellation…" at bounding box center [773, 283] width 489 height 26
select select "32"
click at [529, 270] on select "Select Template [Email] Cancellation Confirmation - Member [Email] Cancellation…" at bounding box center [773, 283] width 489 height 26
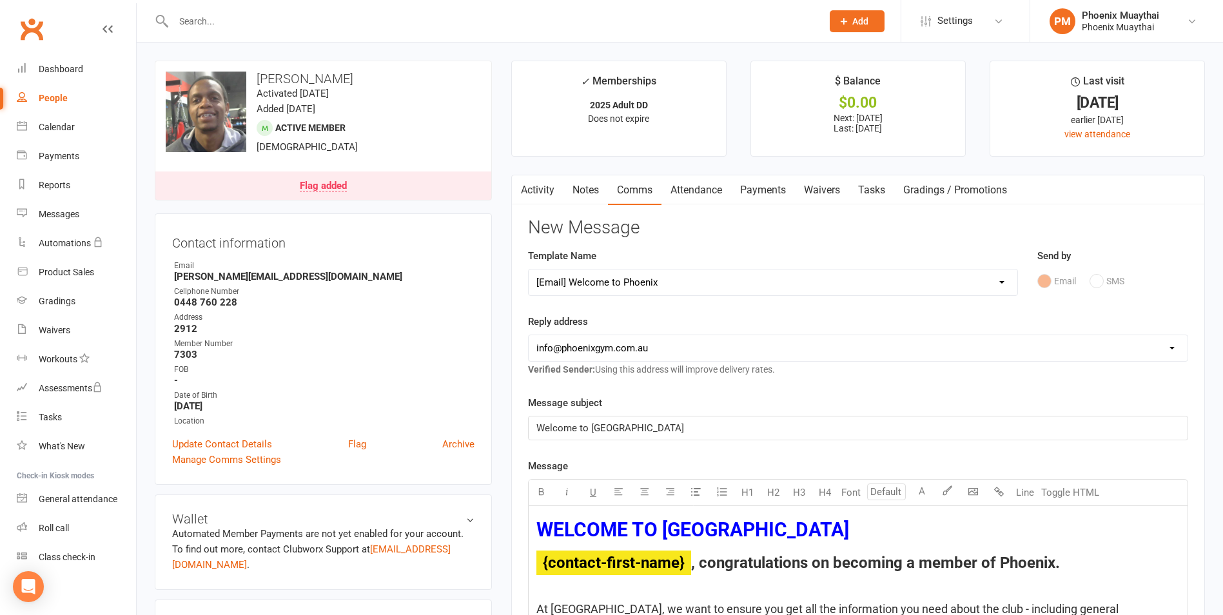
click at [339, 184] on div "Flag added" at bounding box center [323, 186] width 47 height 10
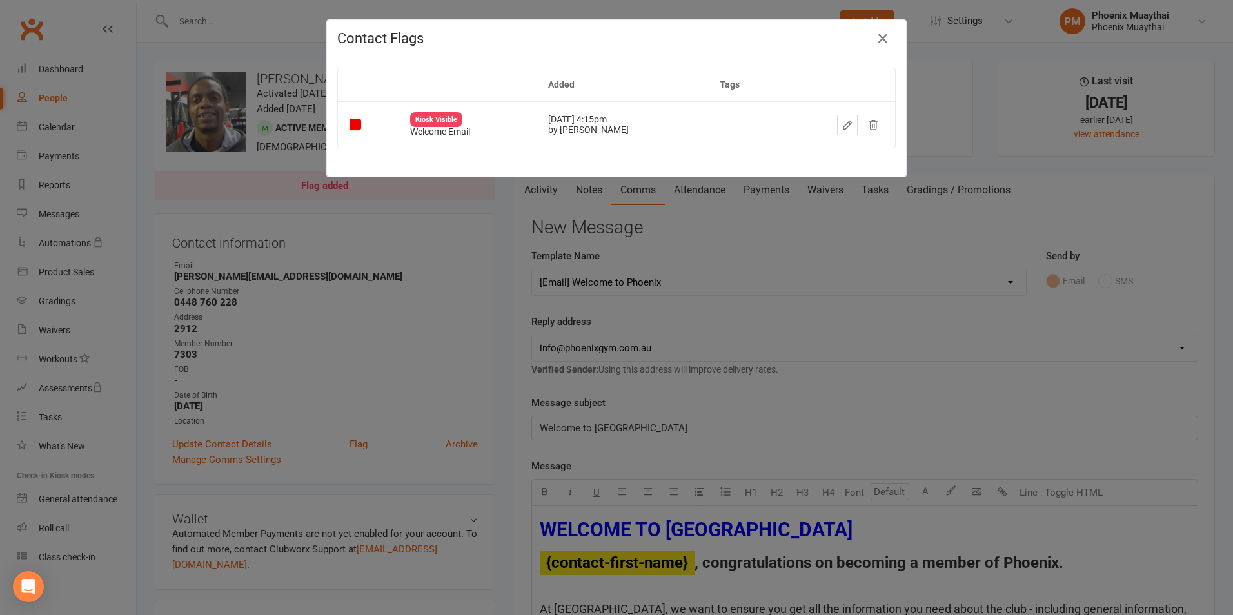
click at [500, 306] on div "Contact Flags Added Tags Kiosk Visible Welcome Email [DATE] 4:15pm by [PERSON_N…" at bounding box center [616, 307] width 1233 height 615
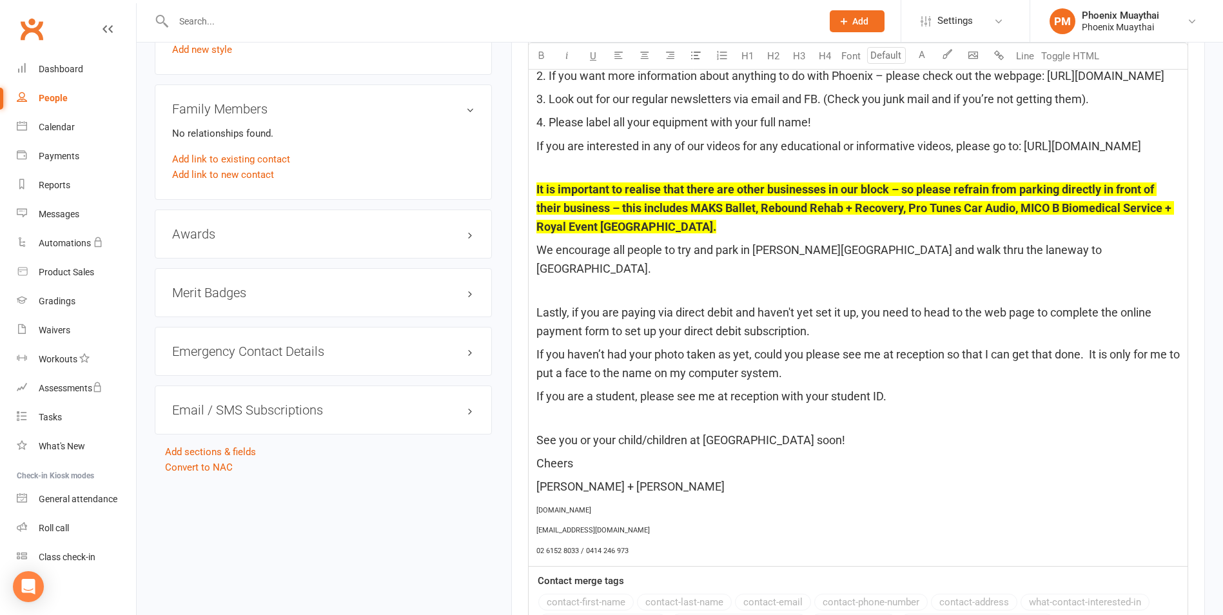
scroll to position [1218, 0]
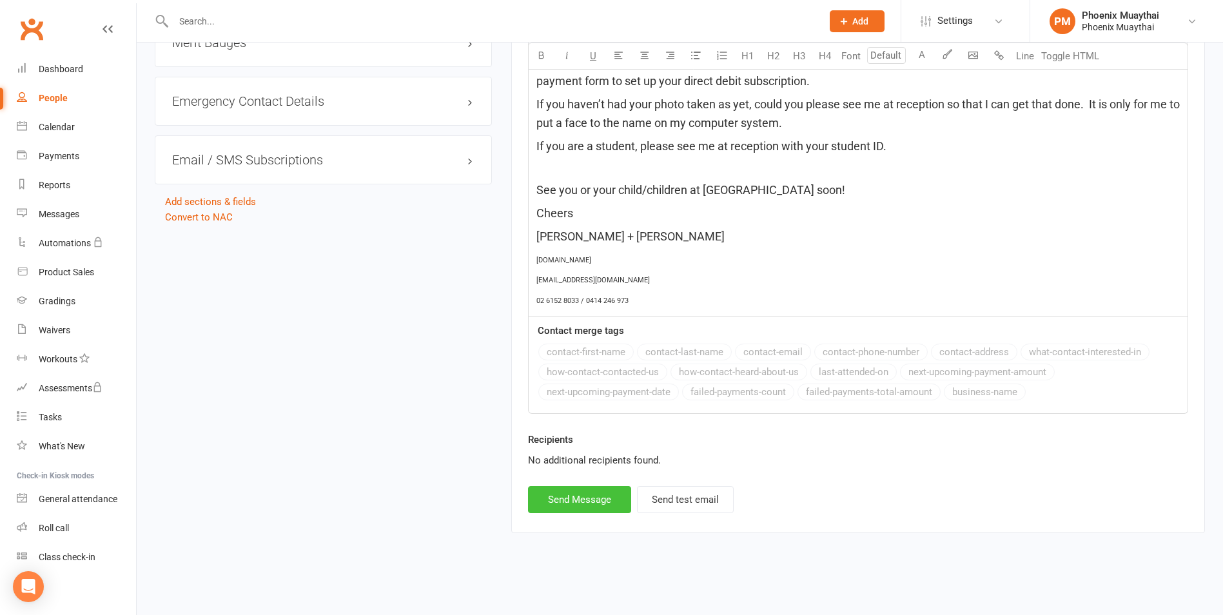
click at [580, 498] on button "Send Message" at bounding box center [579, 499] width 103 height 27
select select
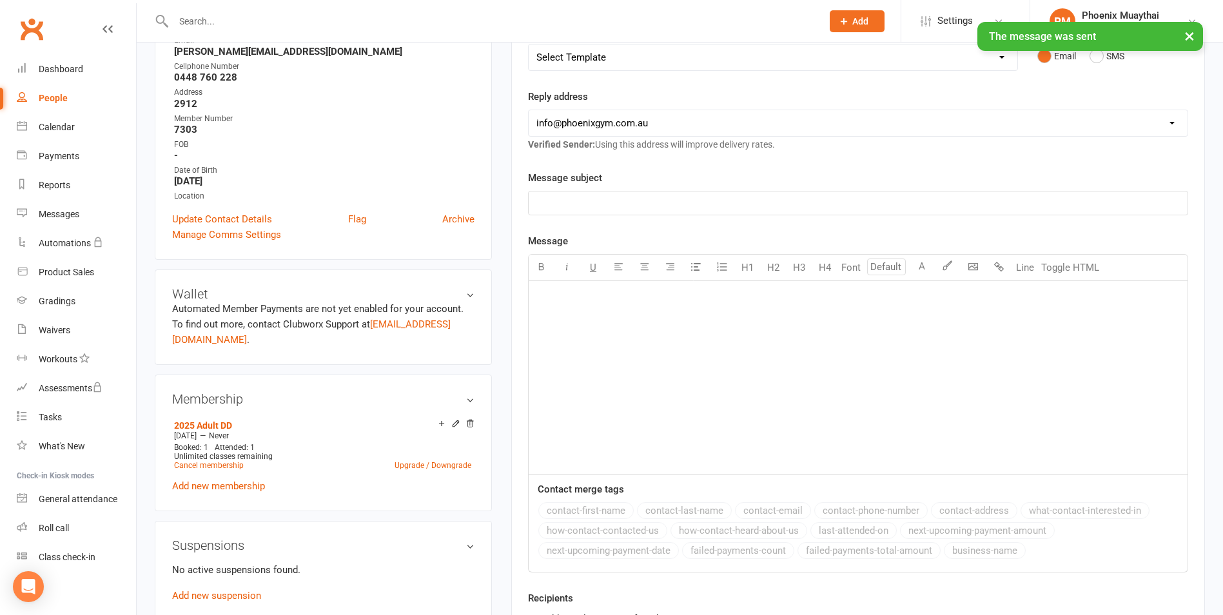
scroll to position [0, 0]
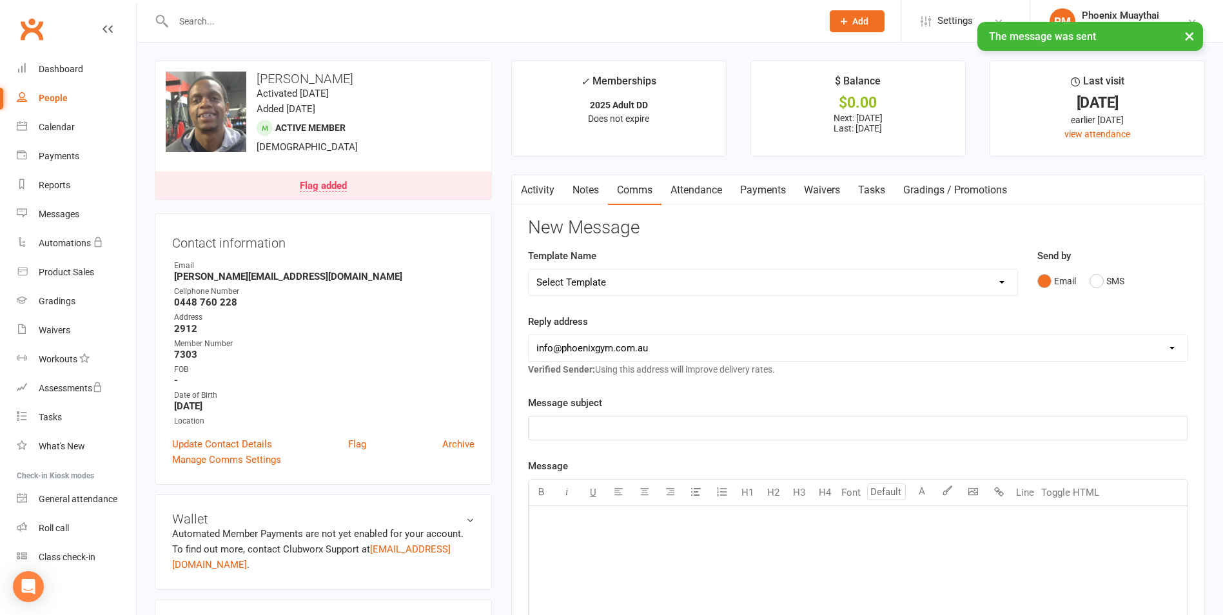
click at [544, 189] on link "Activity" at bounding box center [538, 190] width 52 height 30
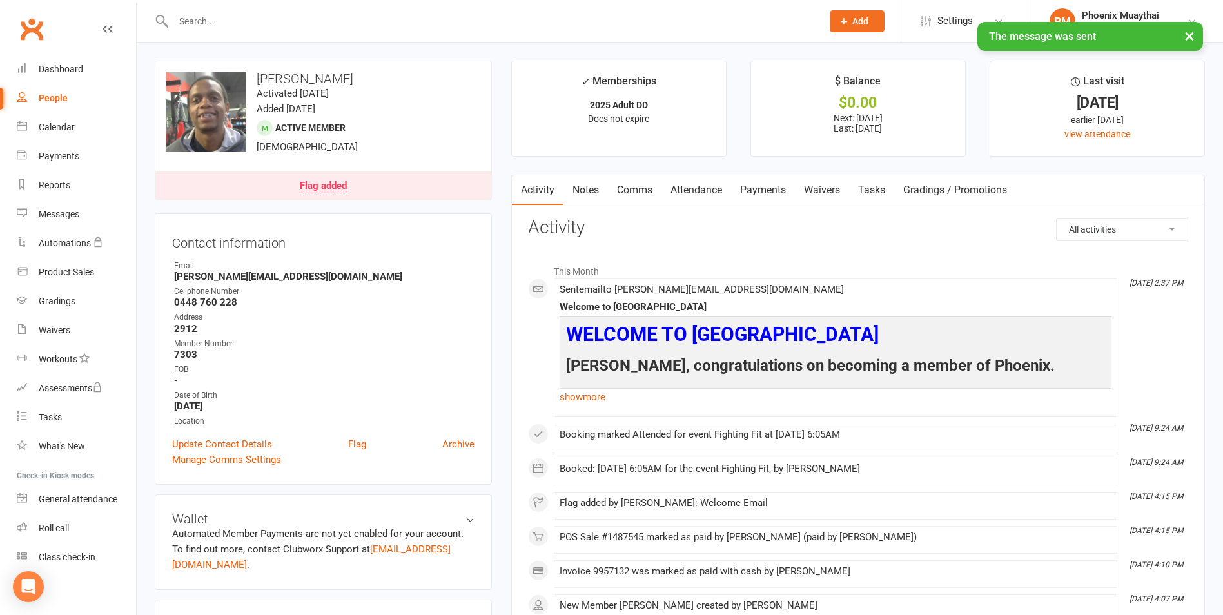
click at [317, 181] on div "Flag added" at bounding box center [323, 186] width 47 height 10
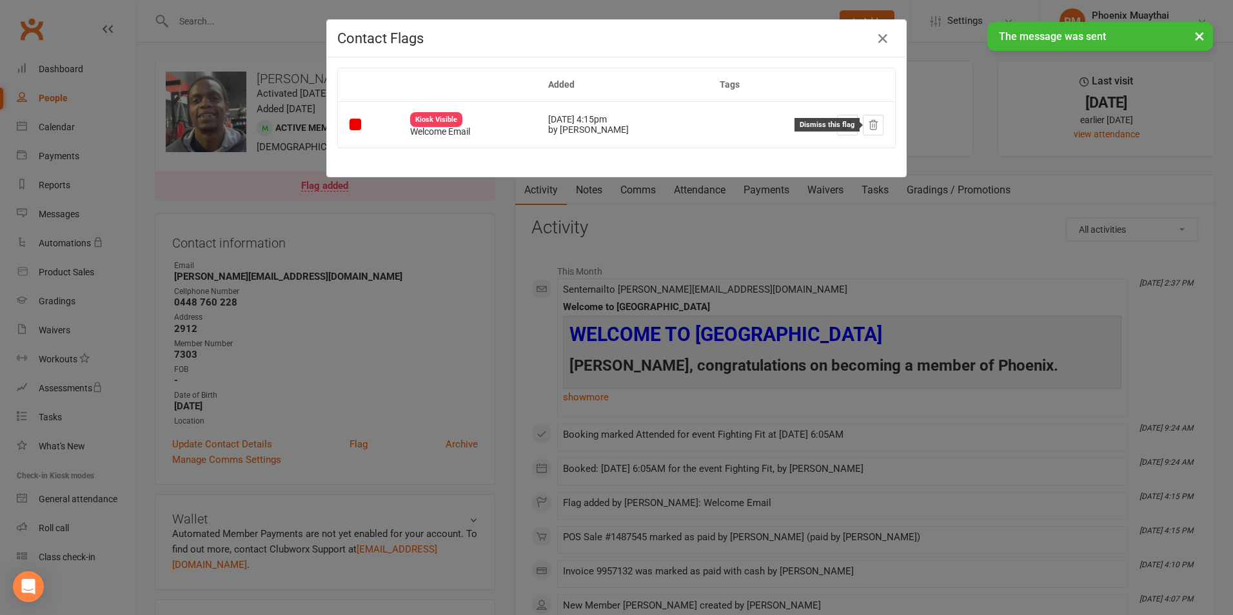
click at [868, 128] on icon at bounding box center [873, 125] width 12 height 12
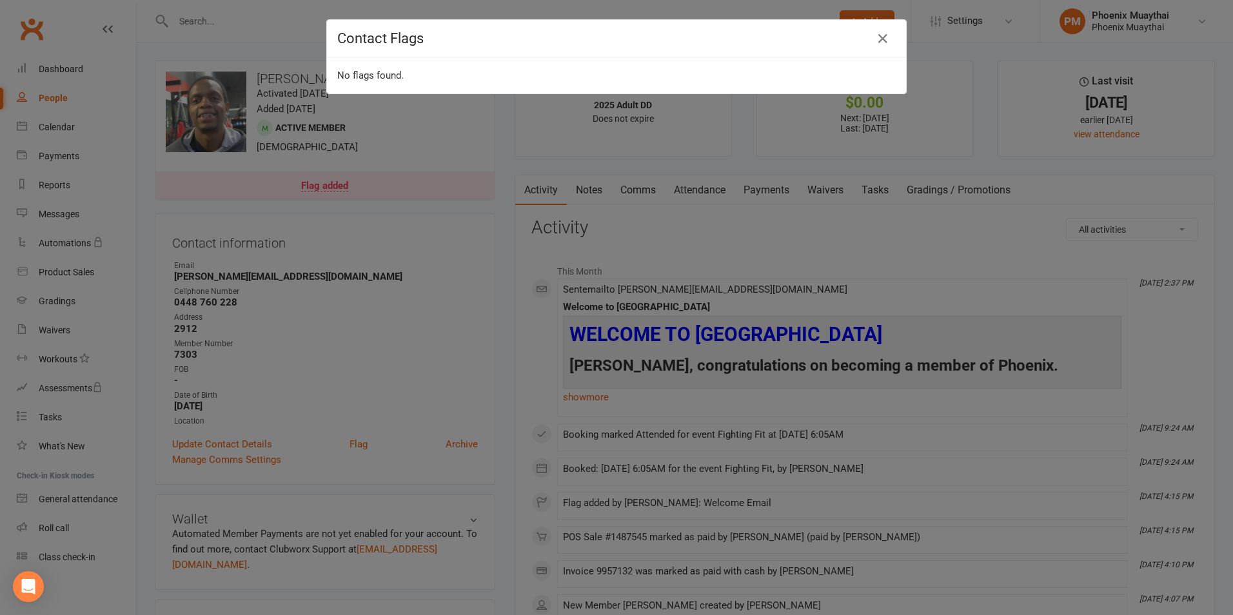
click at [400, 215] on div "Contact Flags No flags found." at bounding box center [616, 307] width 1233 height 615
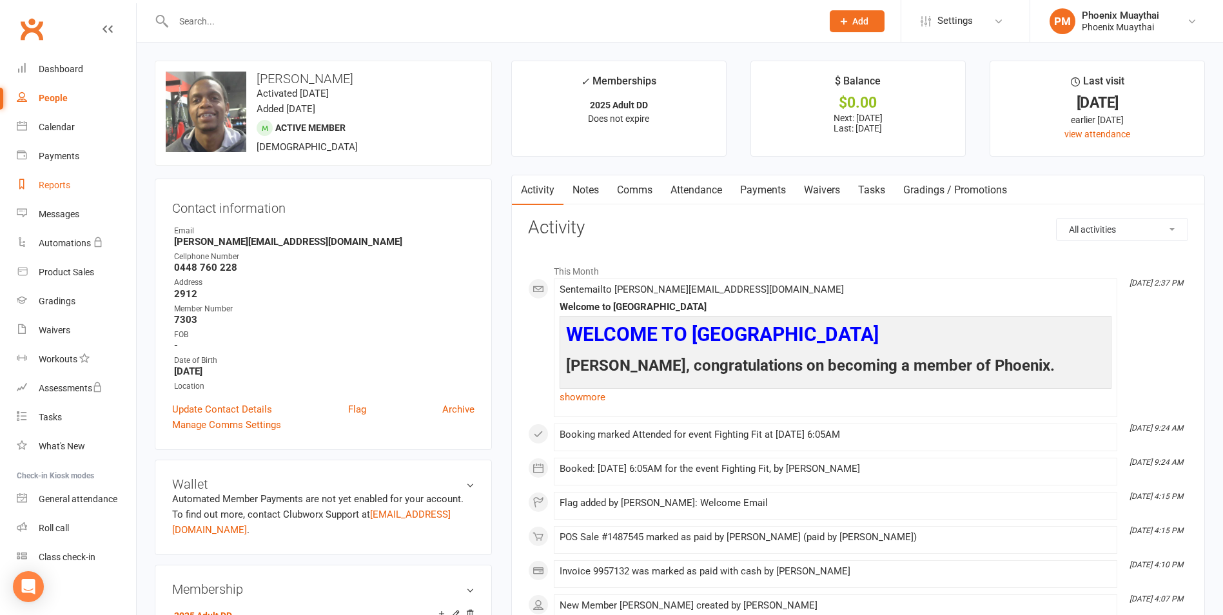
click at [50, 186] on div "Reports" at bounding box center [55, 185] width 32 height 10
select select "100"
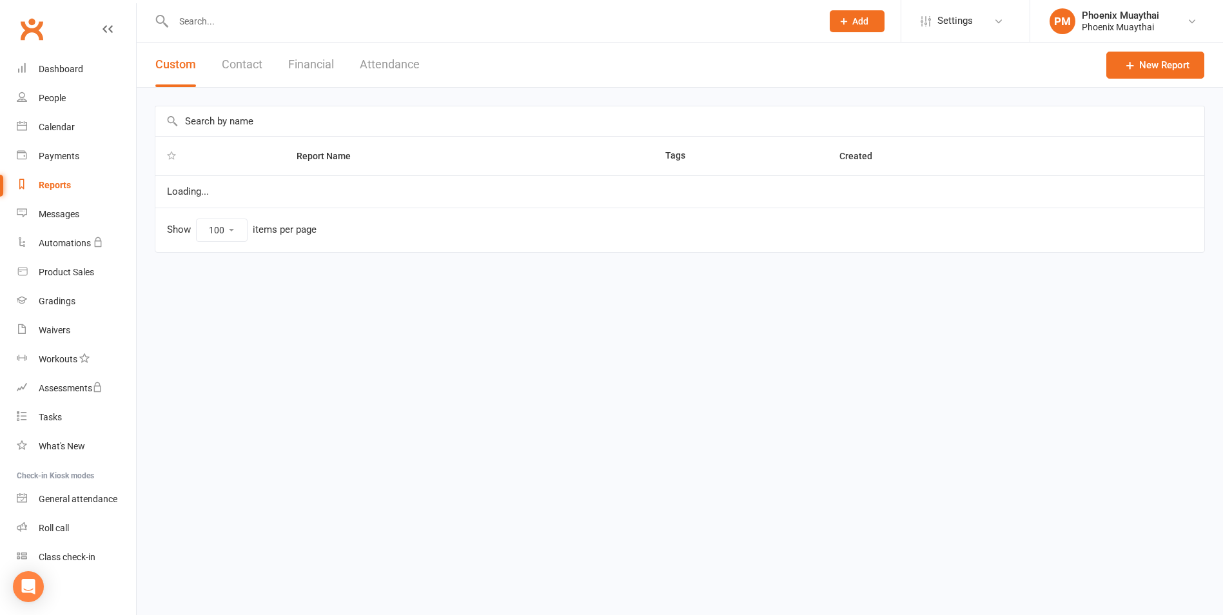
click at [255, 65] on button "Contact" at bounding box center [242, 65] width 41 height 45
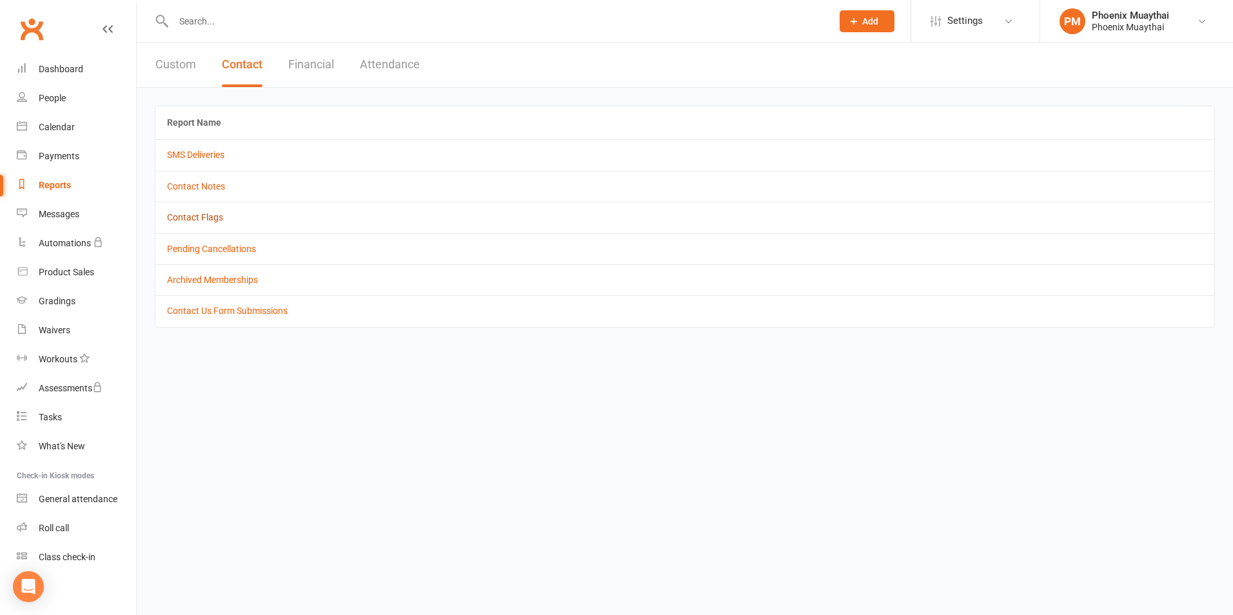
click at [207, 217] on link "Contact Flags" at bounding box center [195, 217] width 56 height 10
select select "active_only"
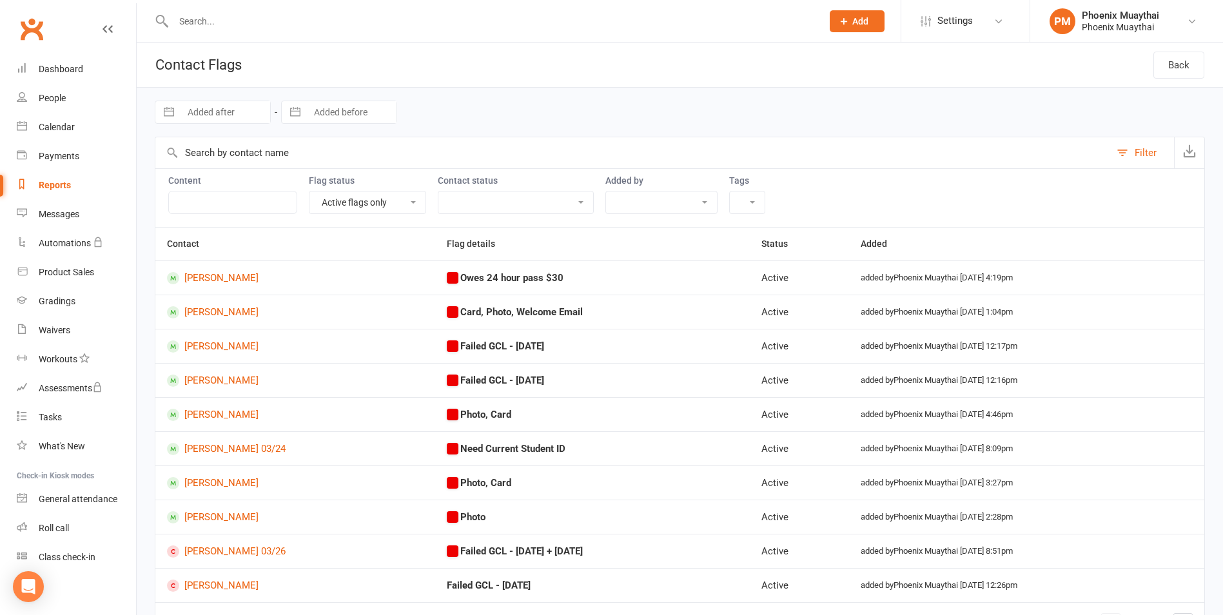
click at [241, 26] on input "text" at bounding box center [492, 21] width 644 height 18
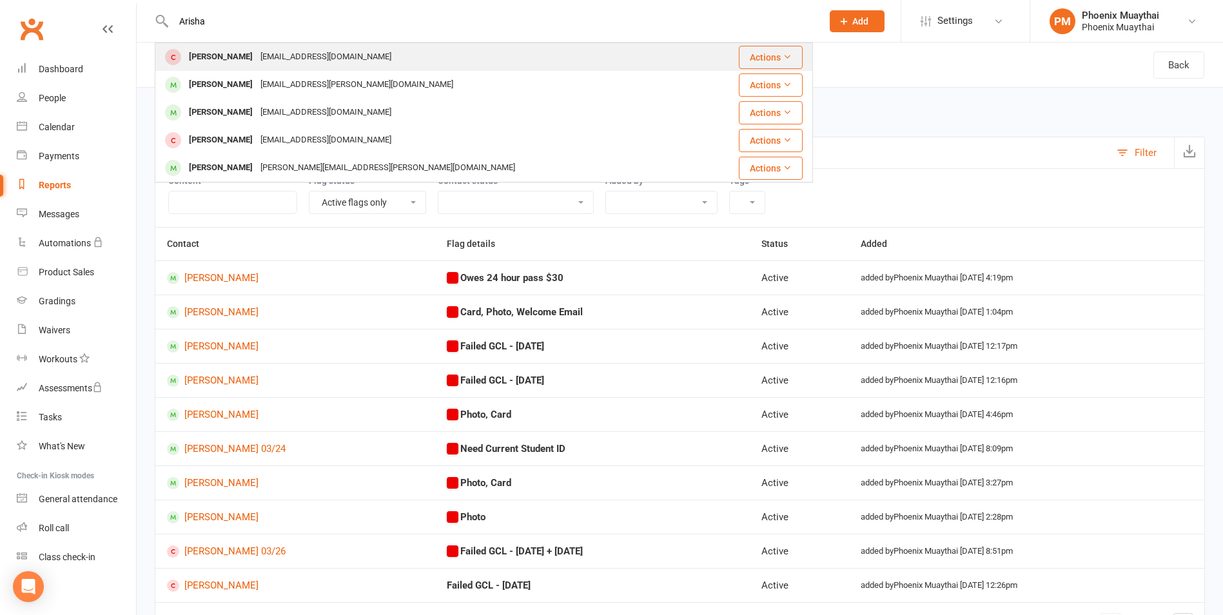
type input "Arisha"
click at [235, 57] on div "[PERSON_NAME]" at bounding box center [221, 57] width 72 height 19
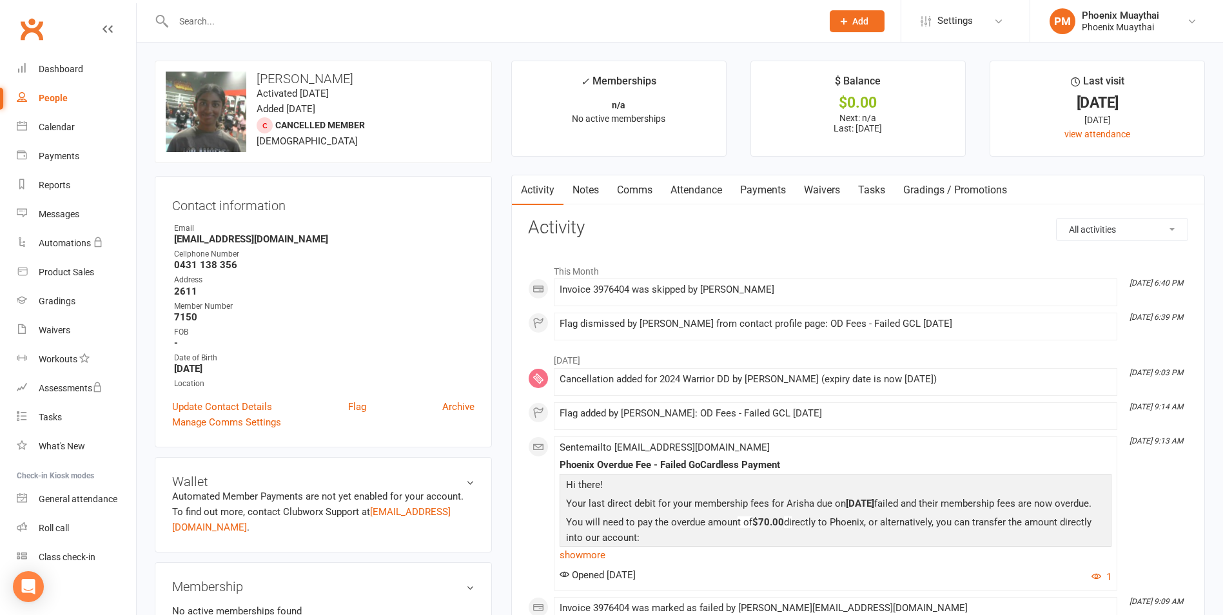
click at [766, 190] on link "Payments" at bounding box center [763, 190] width 64 height 30
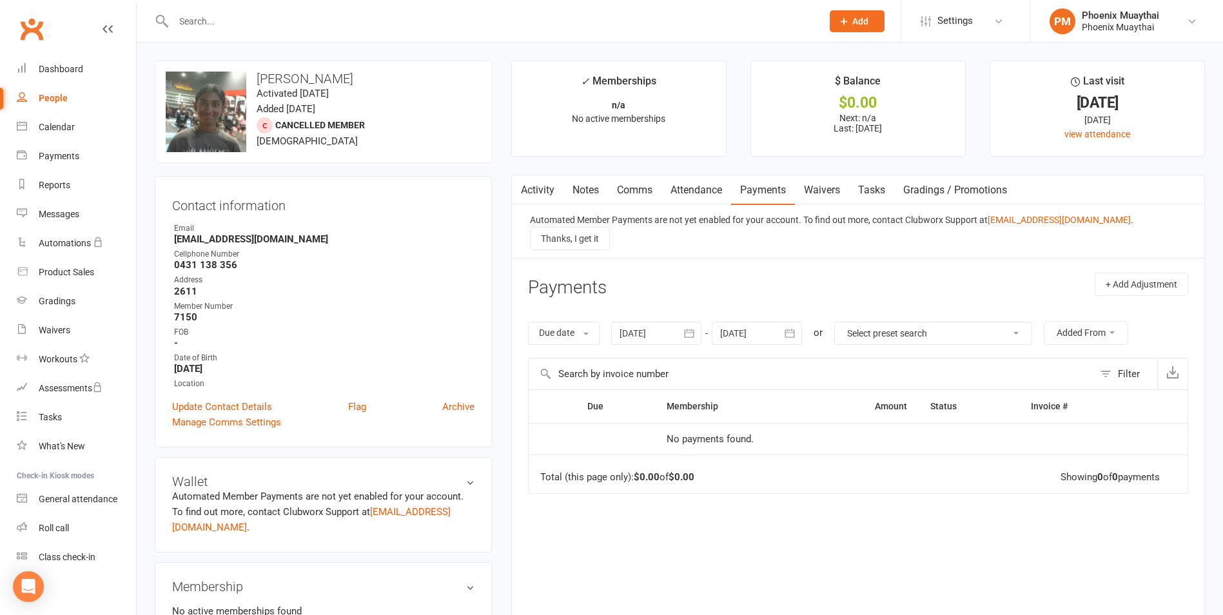
click at [527, 197] on button "button" at bounding box center [520, 189] width 16 height 29
click at [539, 185] on link "Activity" at bounding box center [538, 190] width 52 height 30
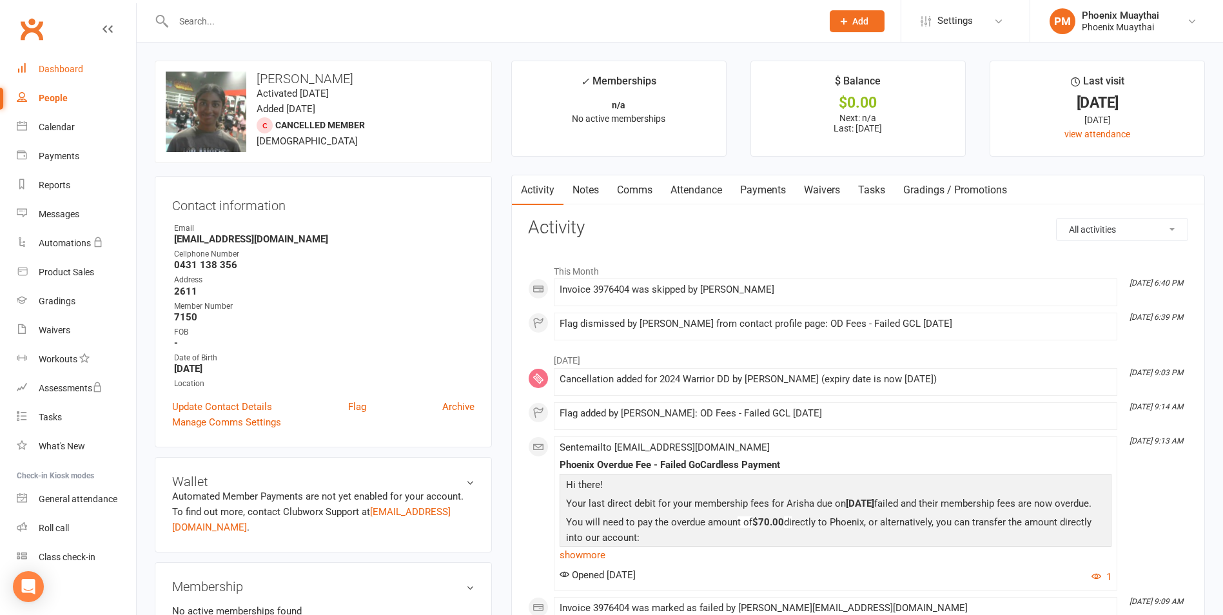
click at [58, 66] on div "Dashboard" at bounding box center [61, 69] width 45 height 10
